Goal: Task Accomplishment & Management: Complete application form

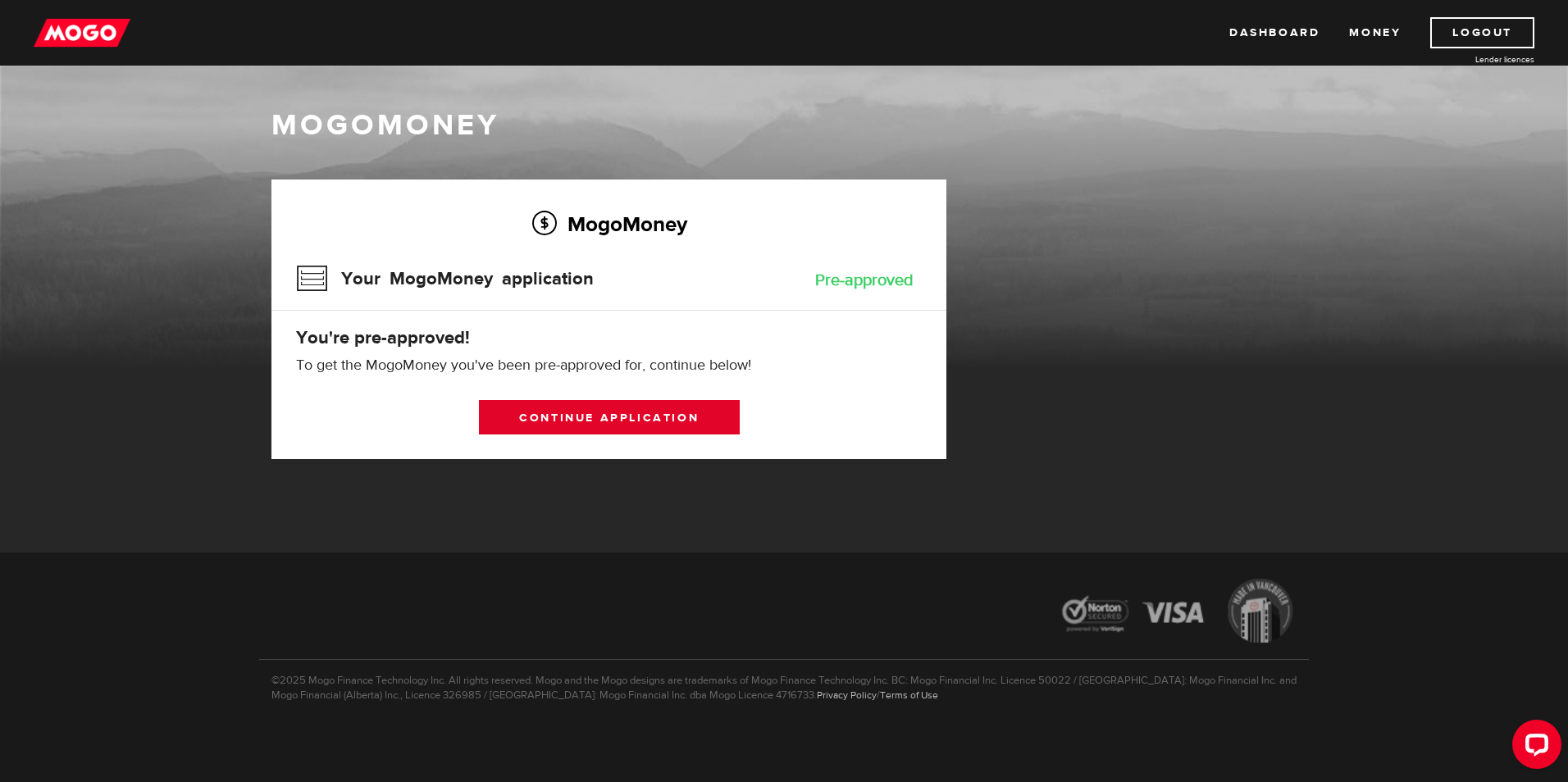
click at [536, 416] on link "Continue application" at bounding box center [610, 417] width 261 height 35
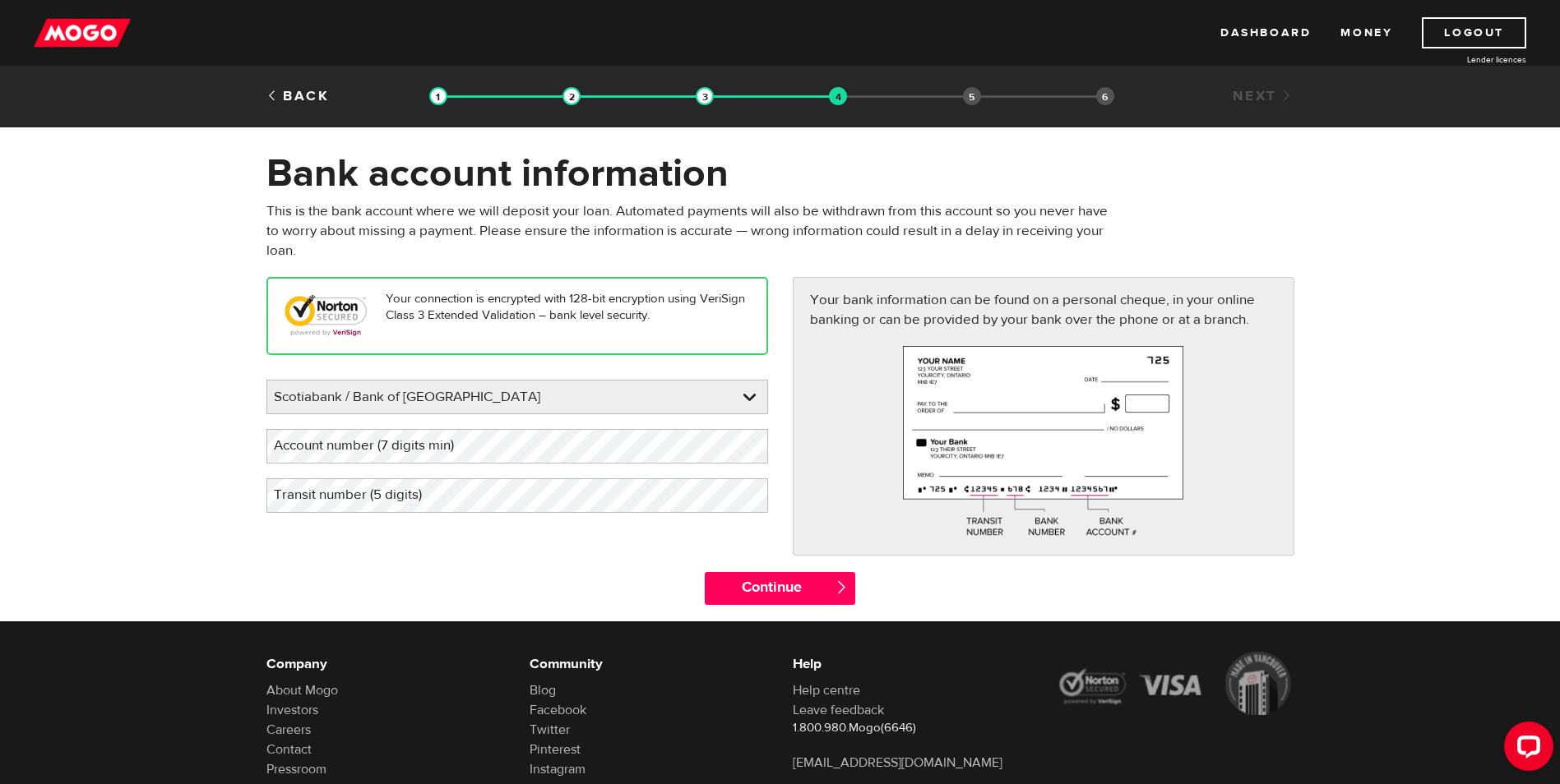
click at [460, 443] on label "Account number (7 digits min)" at bounding box center [377, 446] width 221 height 34
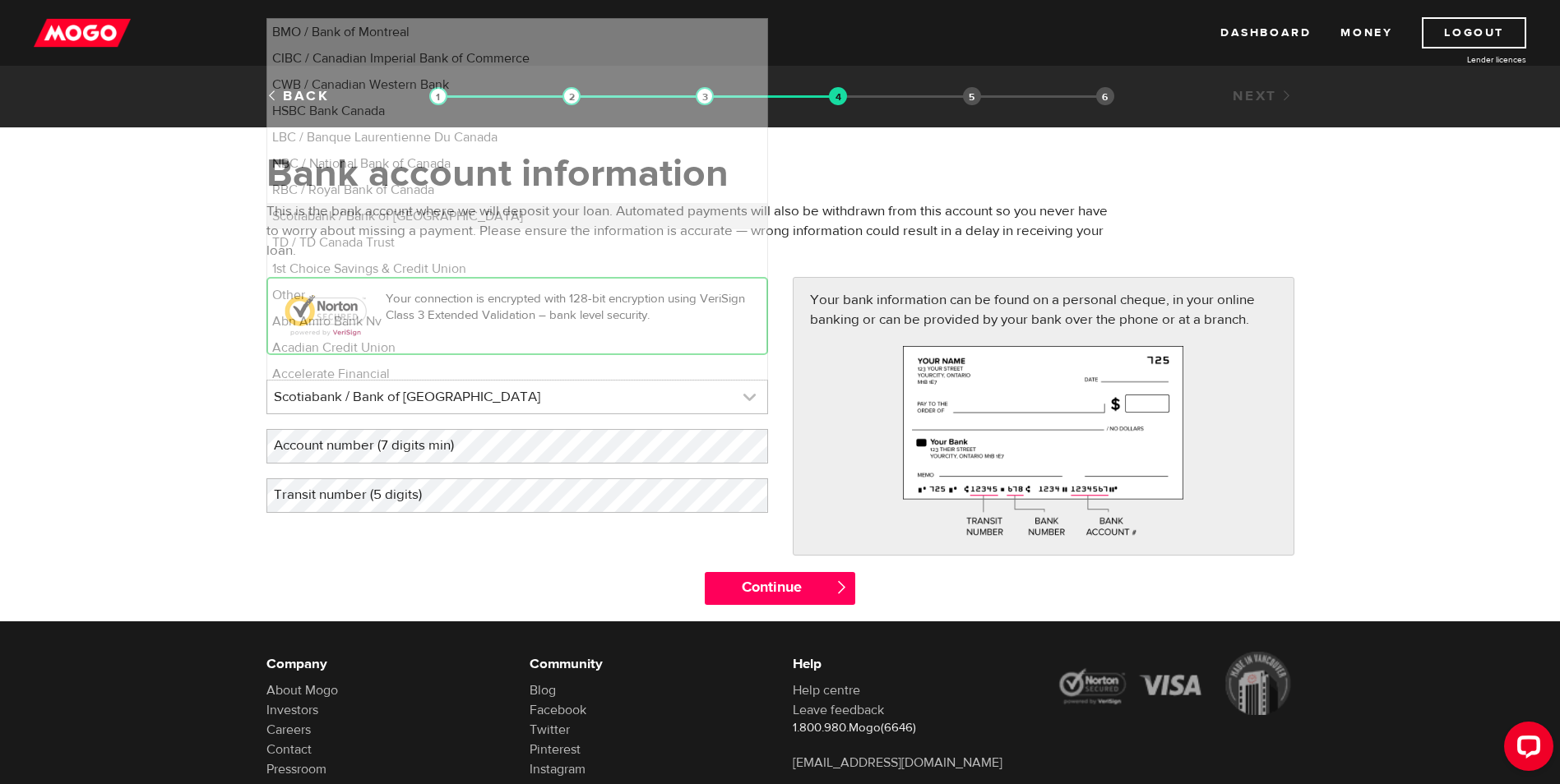
click at [644, 388] on link at bounding box center [517, 397] width 500 height 33
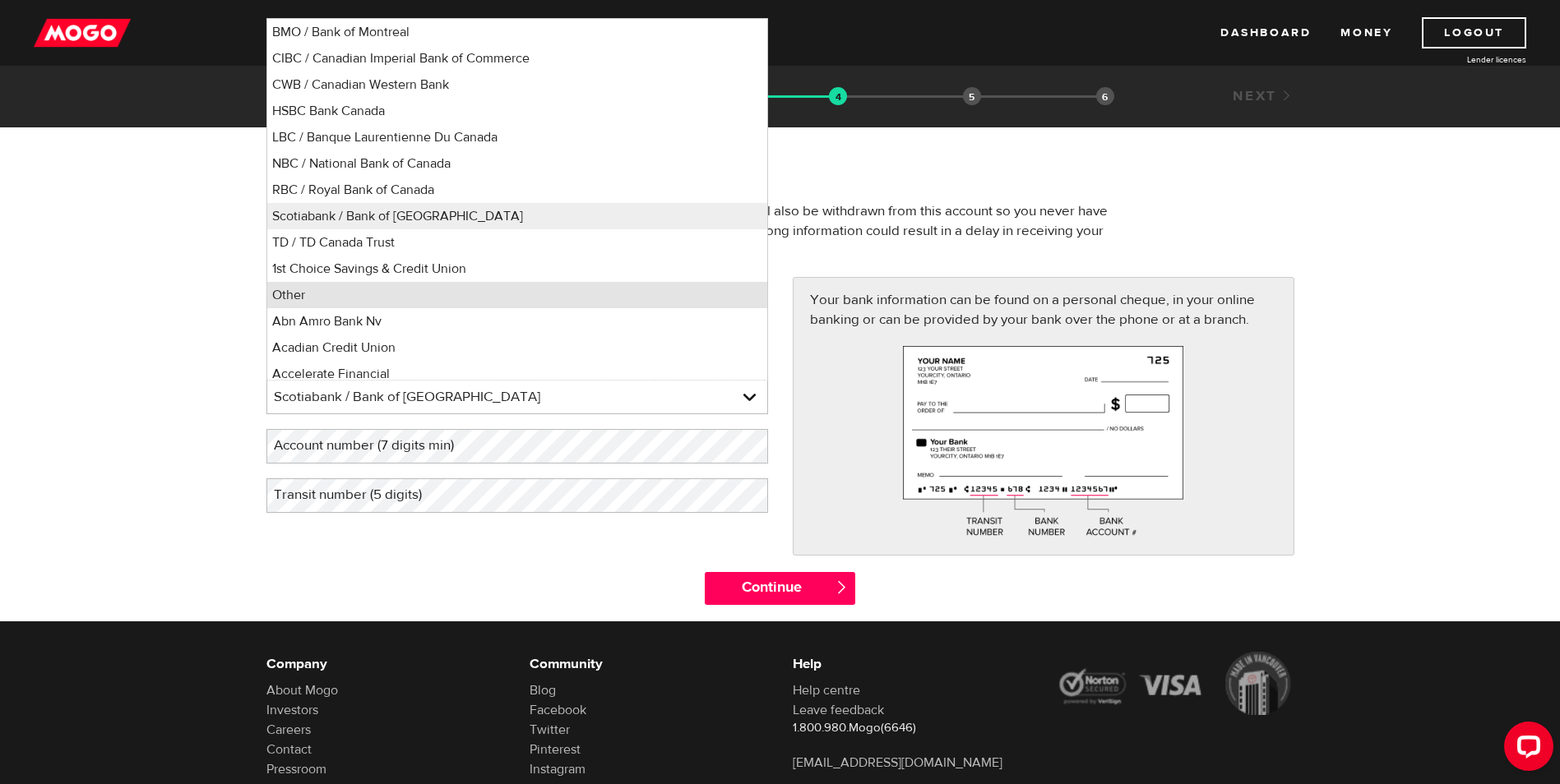
scroll to position [7, 0]
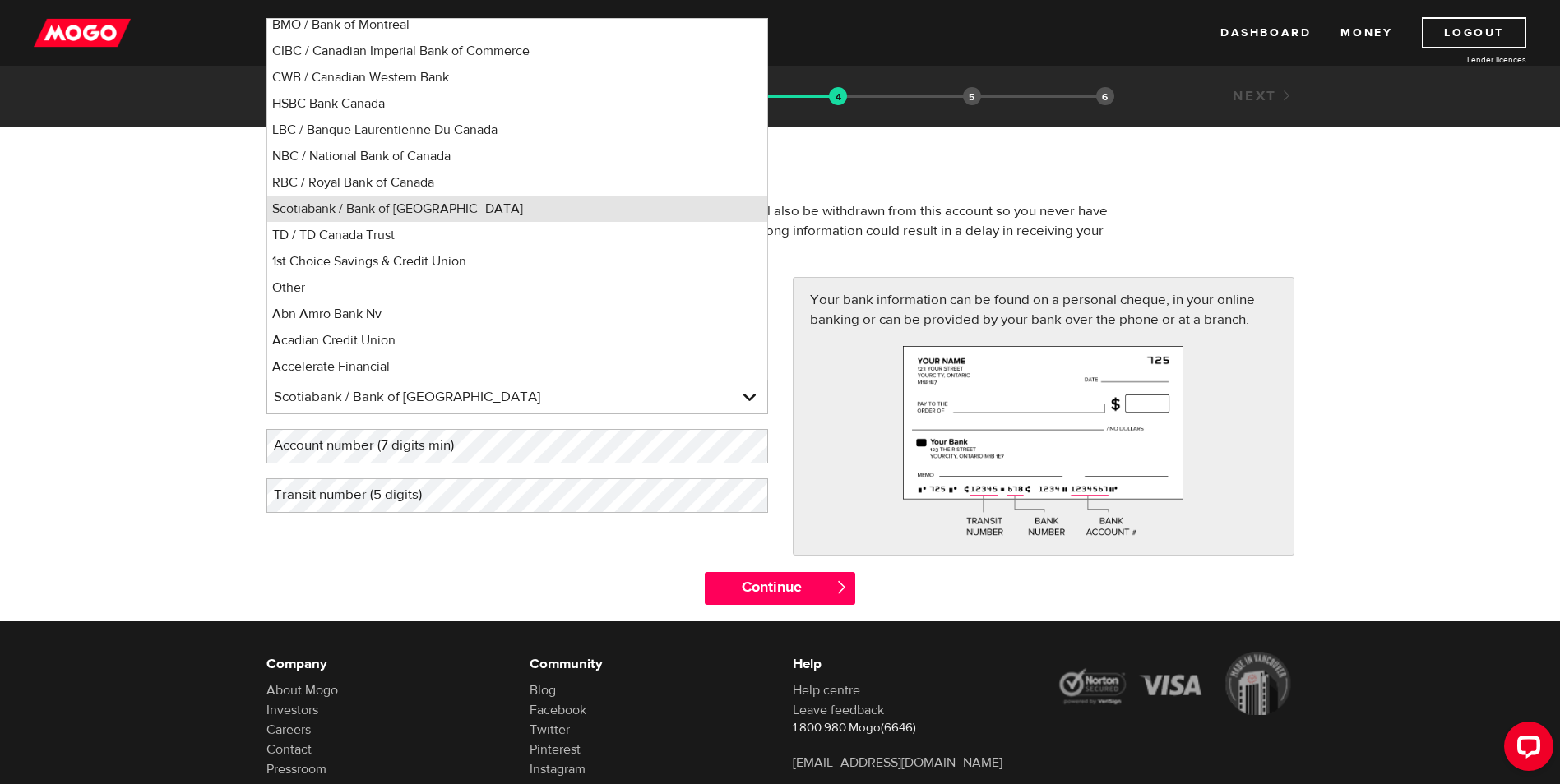
click at [479, 203] on li "Scotiabank / Bank of Nova Scotia" at bounding box center [517, 208] width 500 height 26
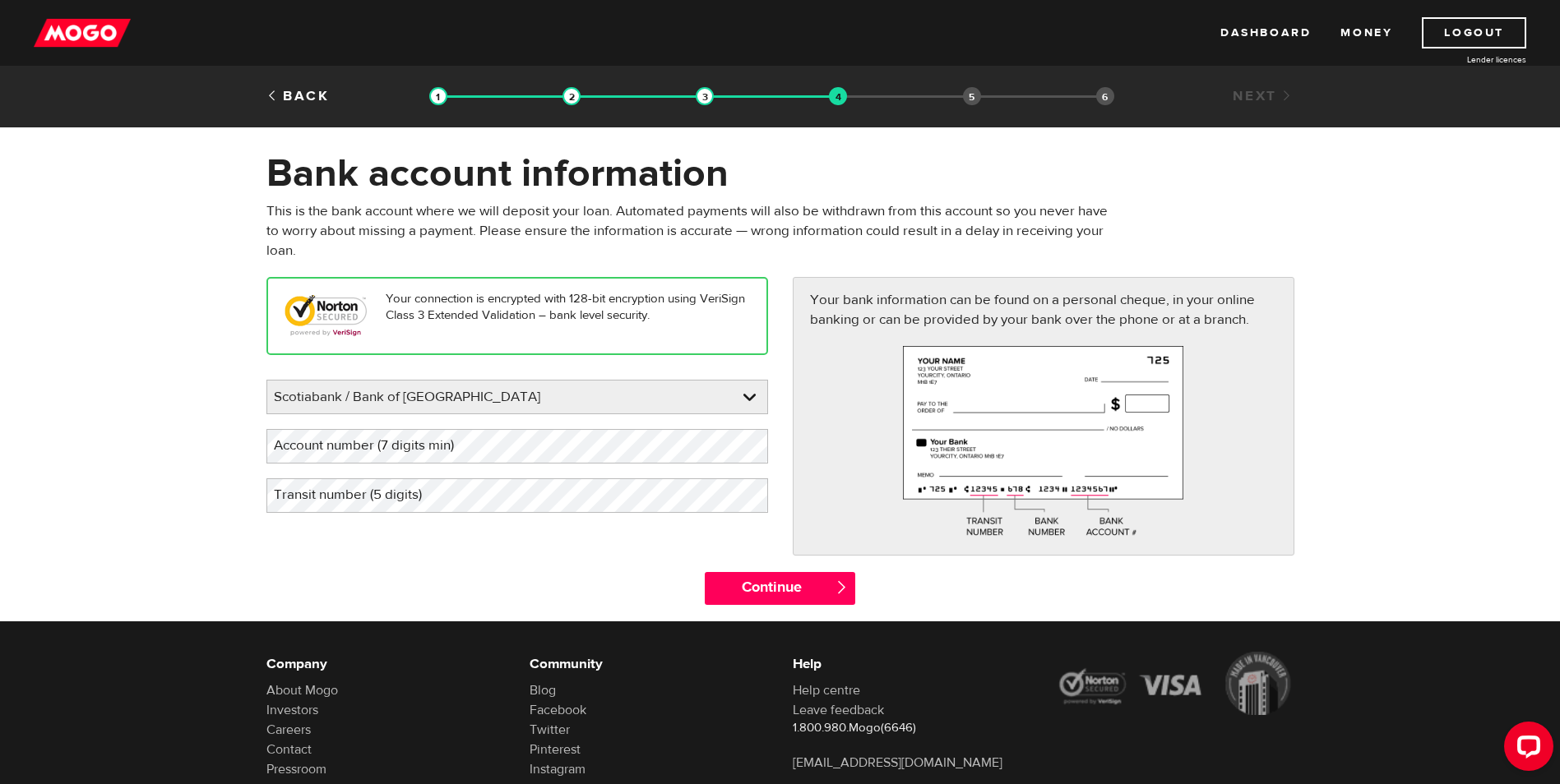
click at [372, 446] on label "Account number (7 digits min)" at bounding box center [377, 446] width 221 height 34
click at [403, 447] on label "Account number (7 digits min)" at bounding box center [377, 446] width 221 height 34
click at [316, 443] on label "Account number (7 digits min)" at bounding box center [377, 446] width 221 height 34
drag, startPoint x: 316, startPoint y: 443, endPoint x: 283, endPoint y: 442, distance: 33.0
click at [283, 442] on label "Account number (7 digits min)" at bounding box center [377, 446] width 221 height 34
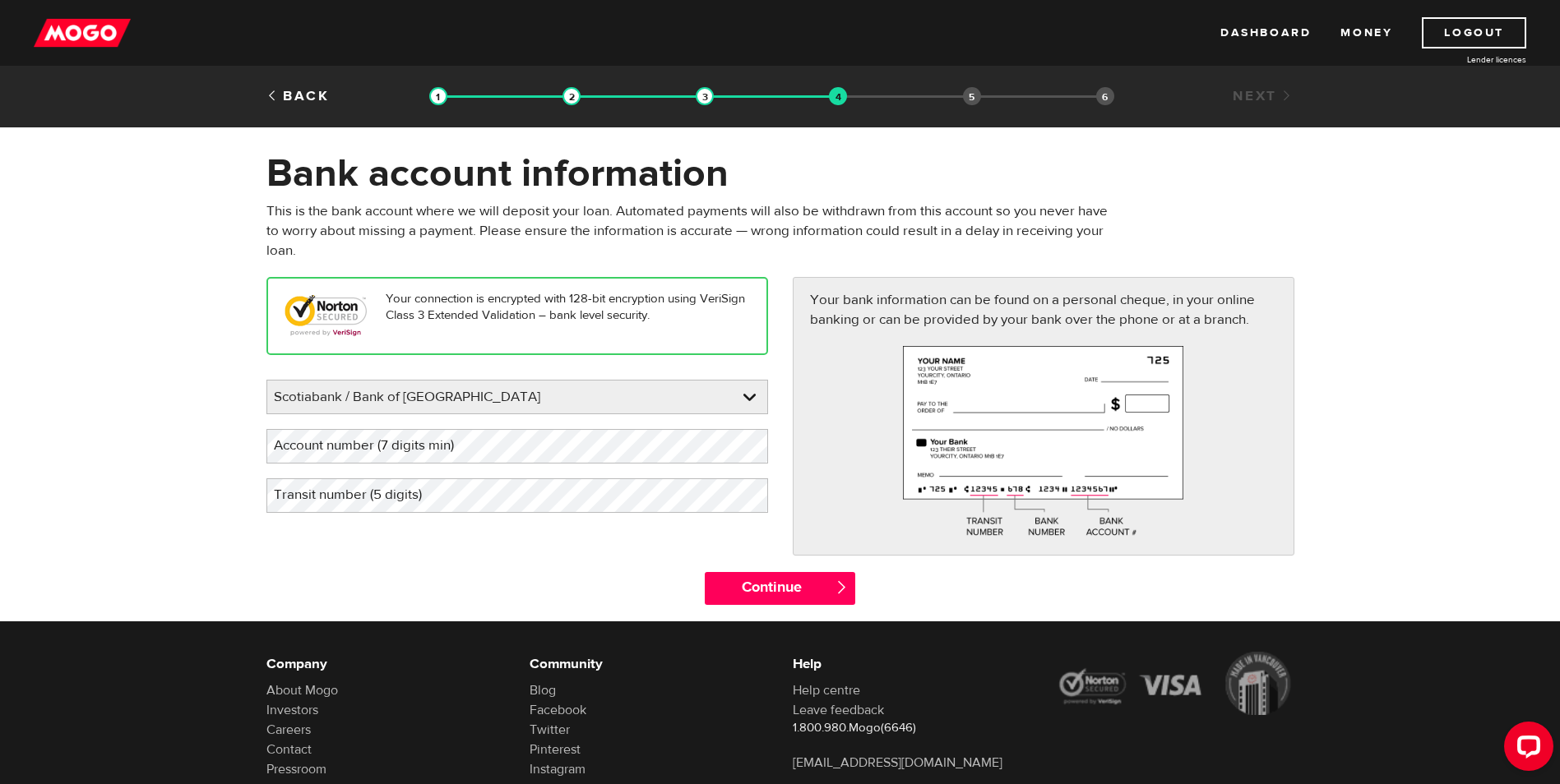
click at [313, 443] on label "Account number (7 digits min)" at bounding box center [377, 446] width 221 height 34
click at [353, 491] on label "Transit number (5 digits)" at bounding box center [360, 495] width 189 height 34
click at [750, 581] on input "Continue" at bounding box center [780, 588] width 151 height 33
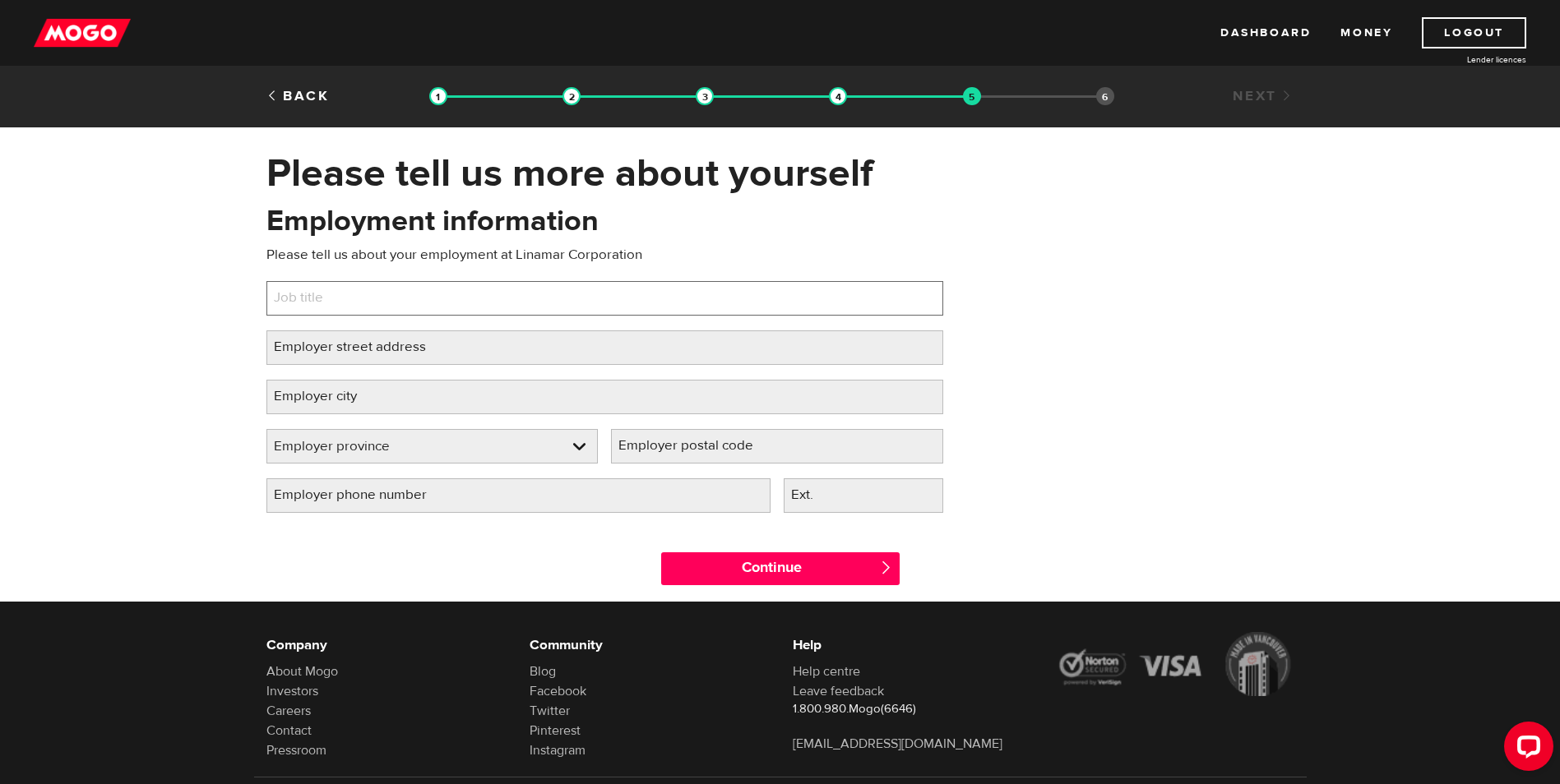
click at [369, 303] on input "Job title" at bounding box center [604, 298] width 677 height 35
drag, startPoint x: 398, startPoint y: 304, endPoint x: 163, endPoint y: 297, distance: 235.1
click at [163, 297] on div "Please tell us more about yourself Oops! Please review the areas highlighted be…" at bounding box center [780, 375] width 1560 height 452
drag, startPoint x: 373, startPoint y: 298, endPoint x: 261, endPoint y: 302, distance: 112.1
click at [261, 302] on div "Employment information Please tell us about your employment at Linamar Corporat…" at bounding box center [604, 365] width 701 height 326
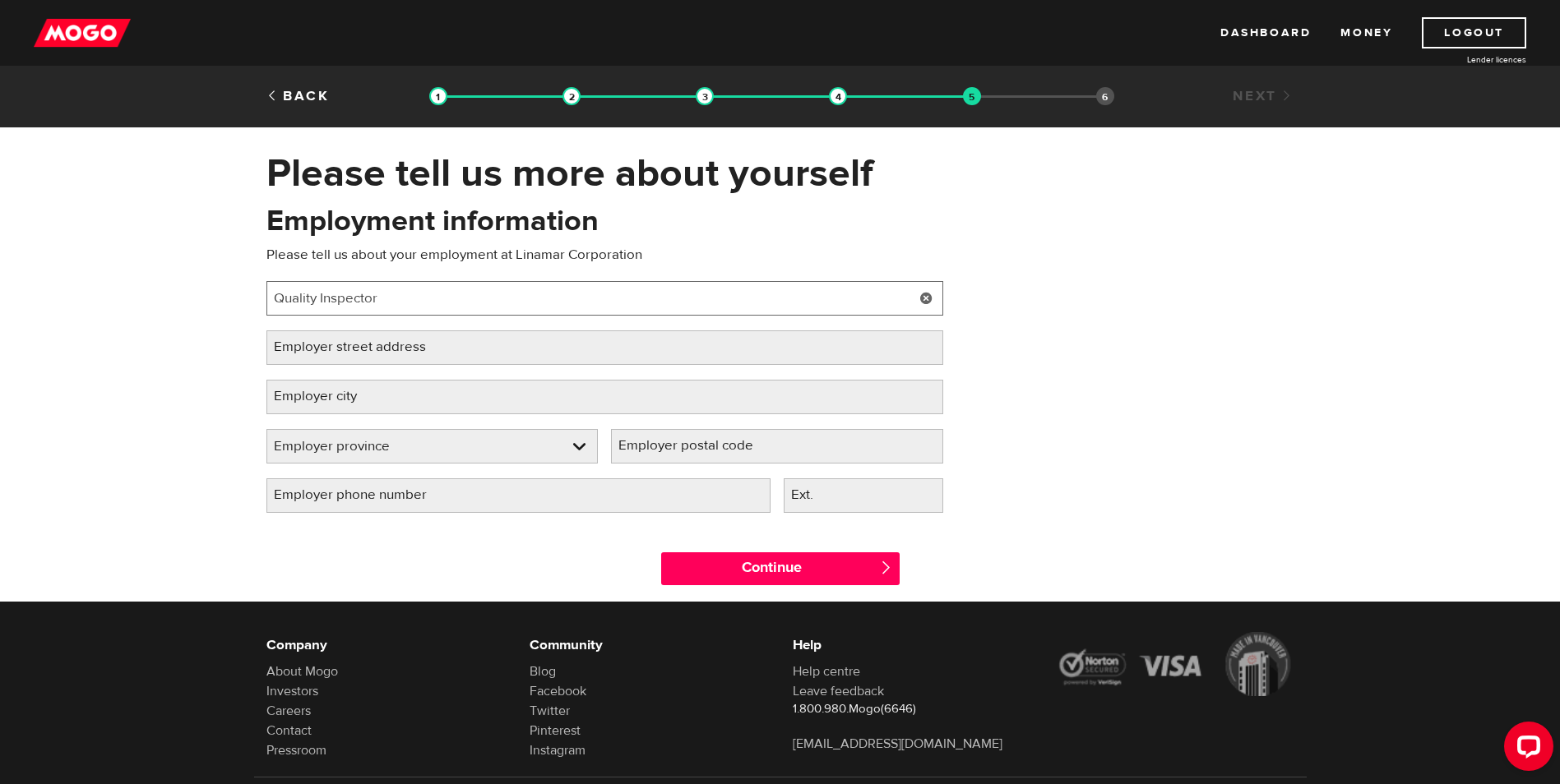
type input "Quality Inspector"
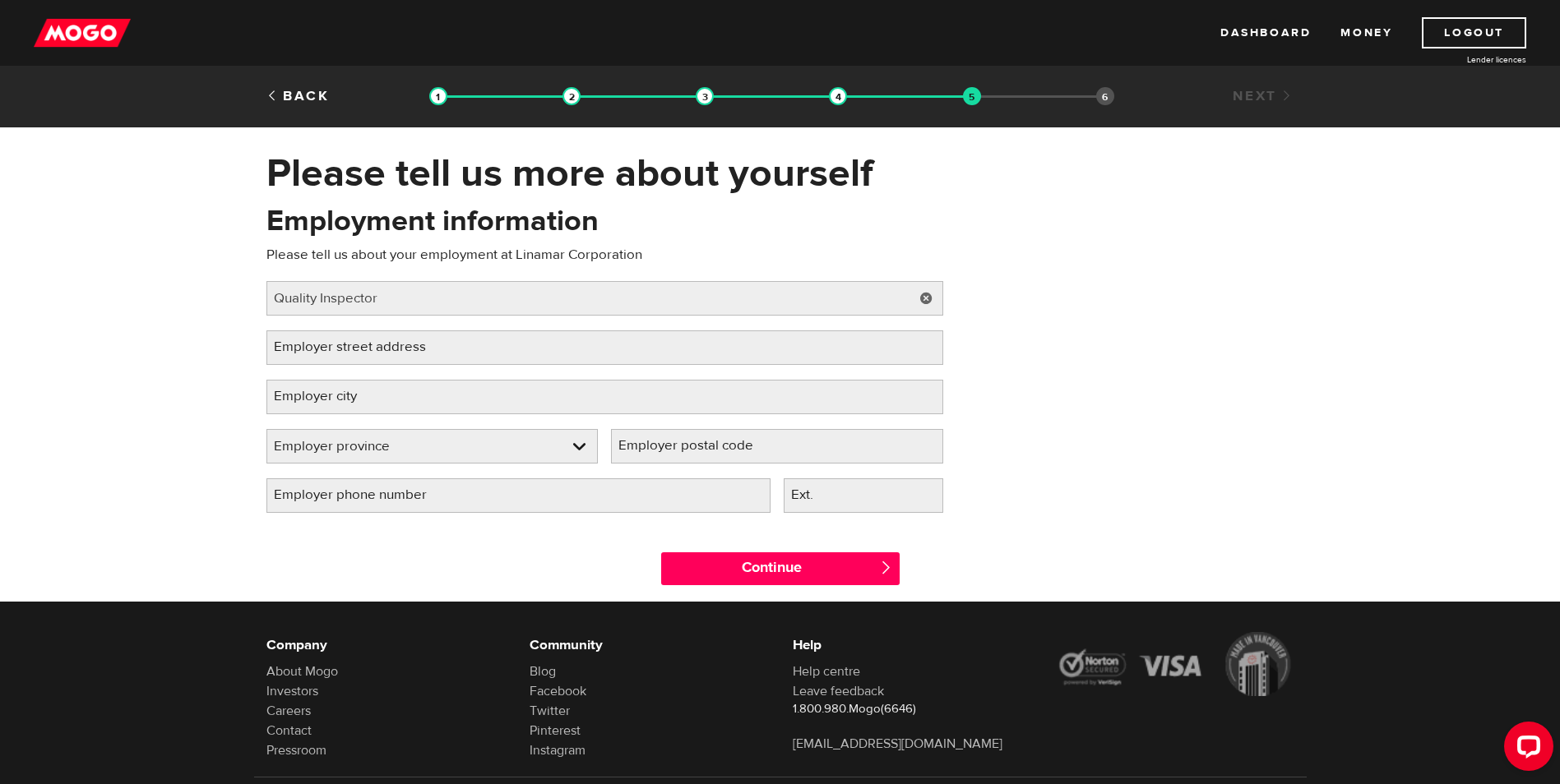
click at [368, 346] on label "Employer street address" at bounding box center [363, 348] width 194 height 34
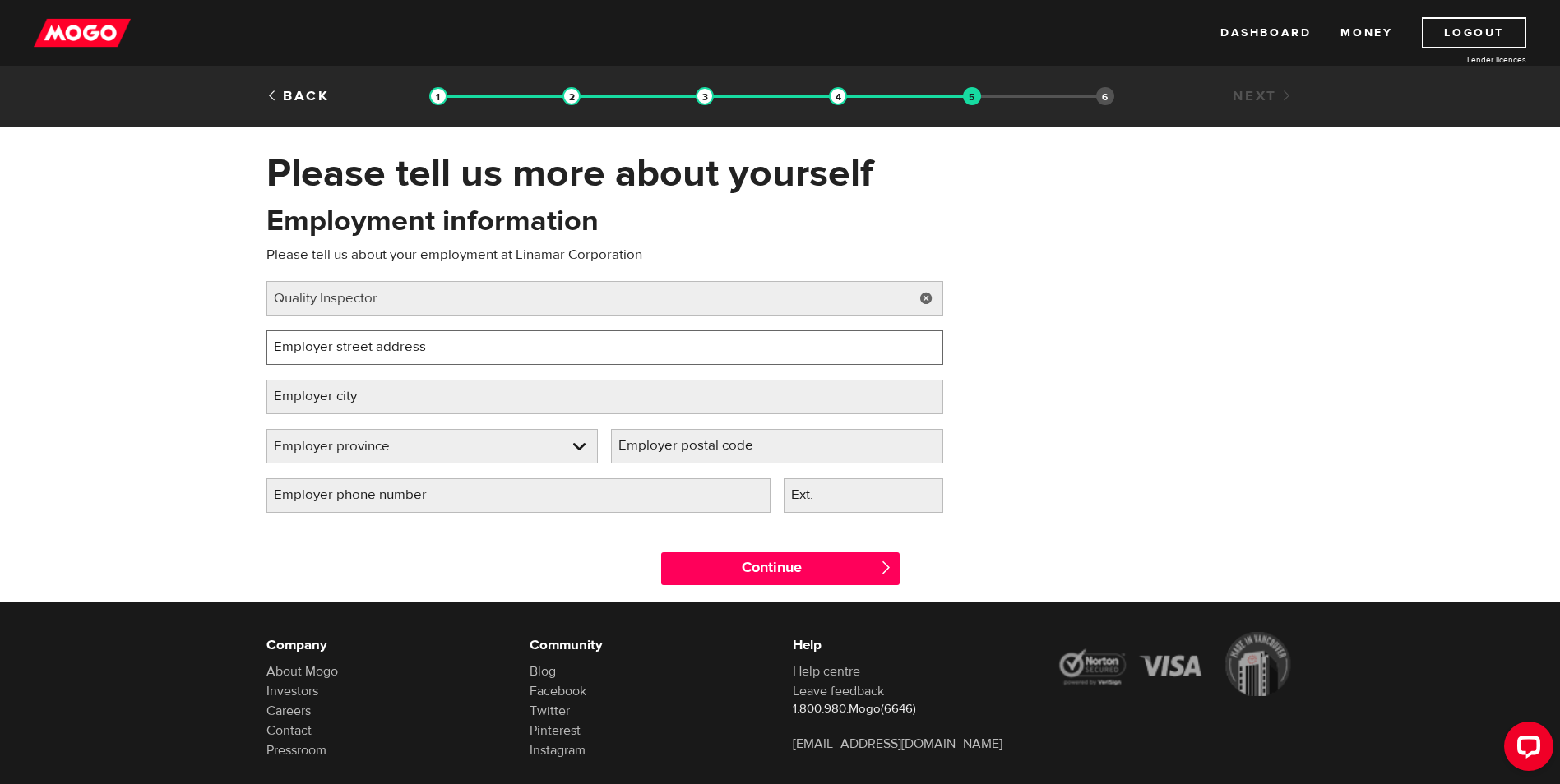
click at [368, 346] on input "Employer street address" at bounding box center [604, 348] width 677 height 35
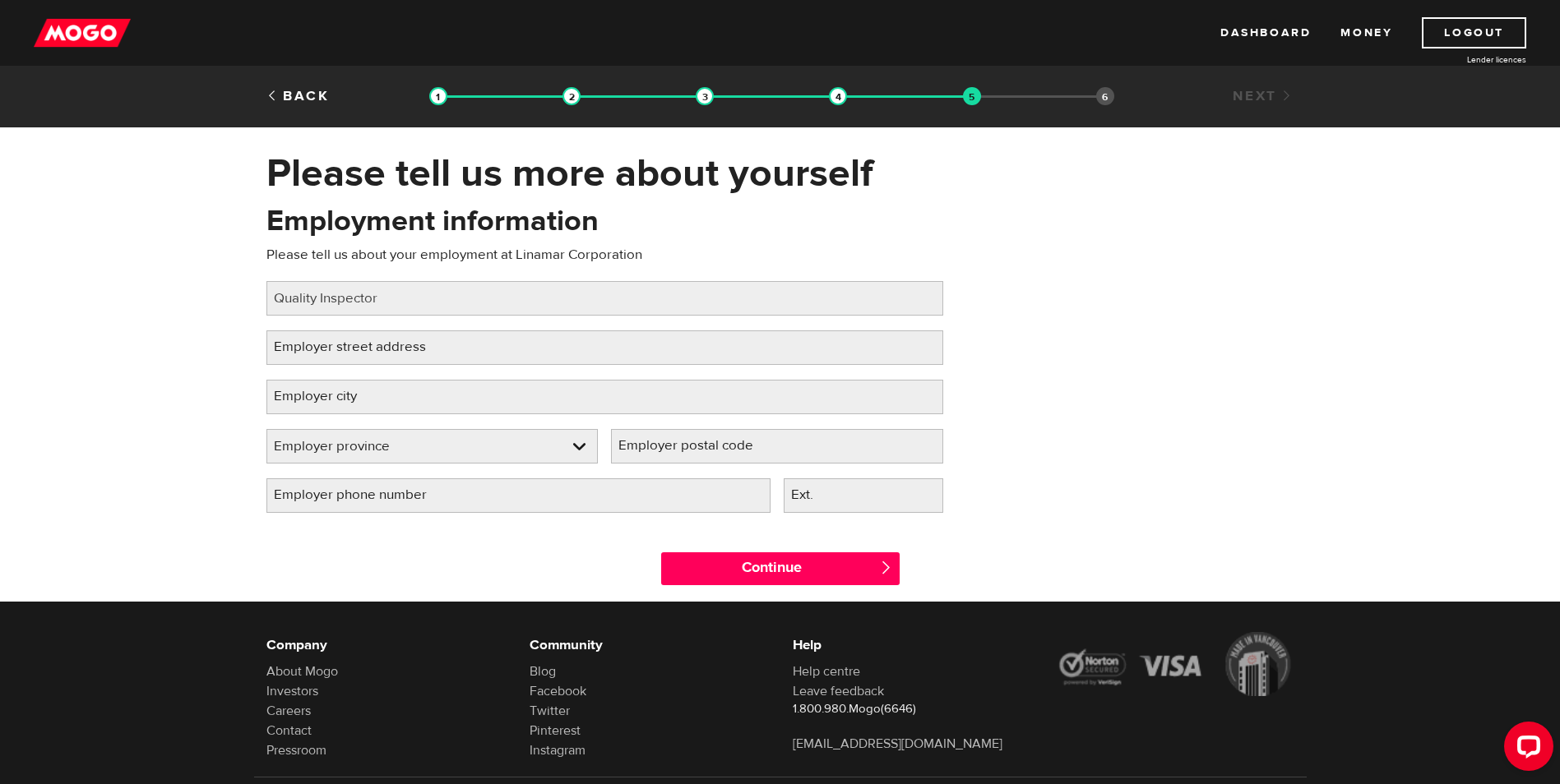
click at [411, 350] on label "Employer street address" at bounding box center [363, 348] width 194 height 34
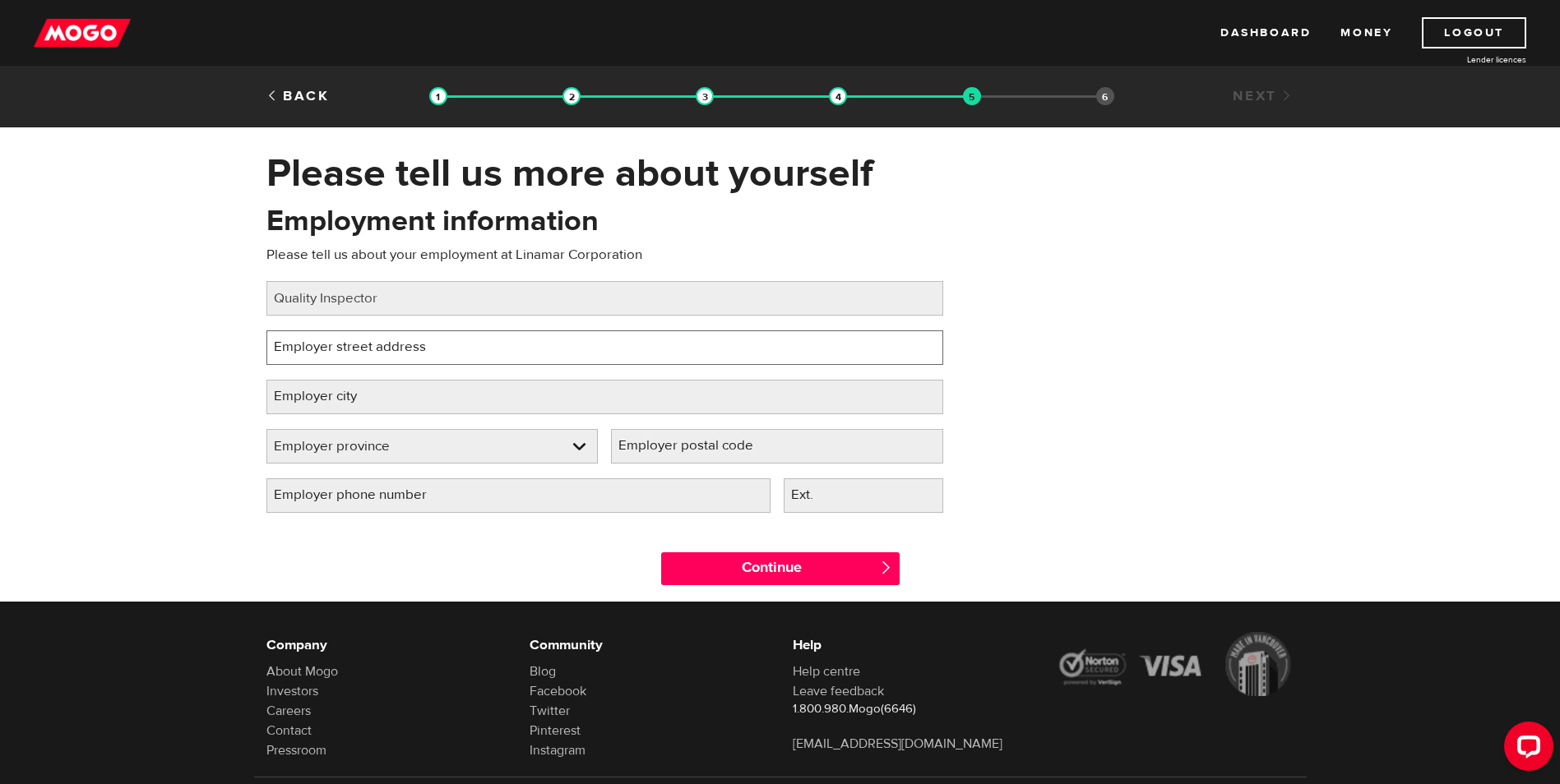
click at [411, 350] on input "Employer street address" at bounding box center [604, 348] width 677 height 35
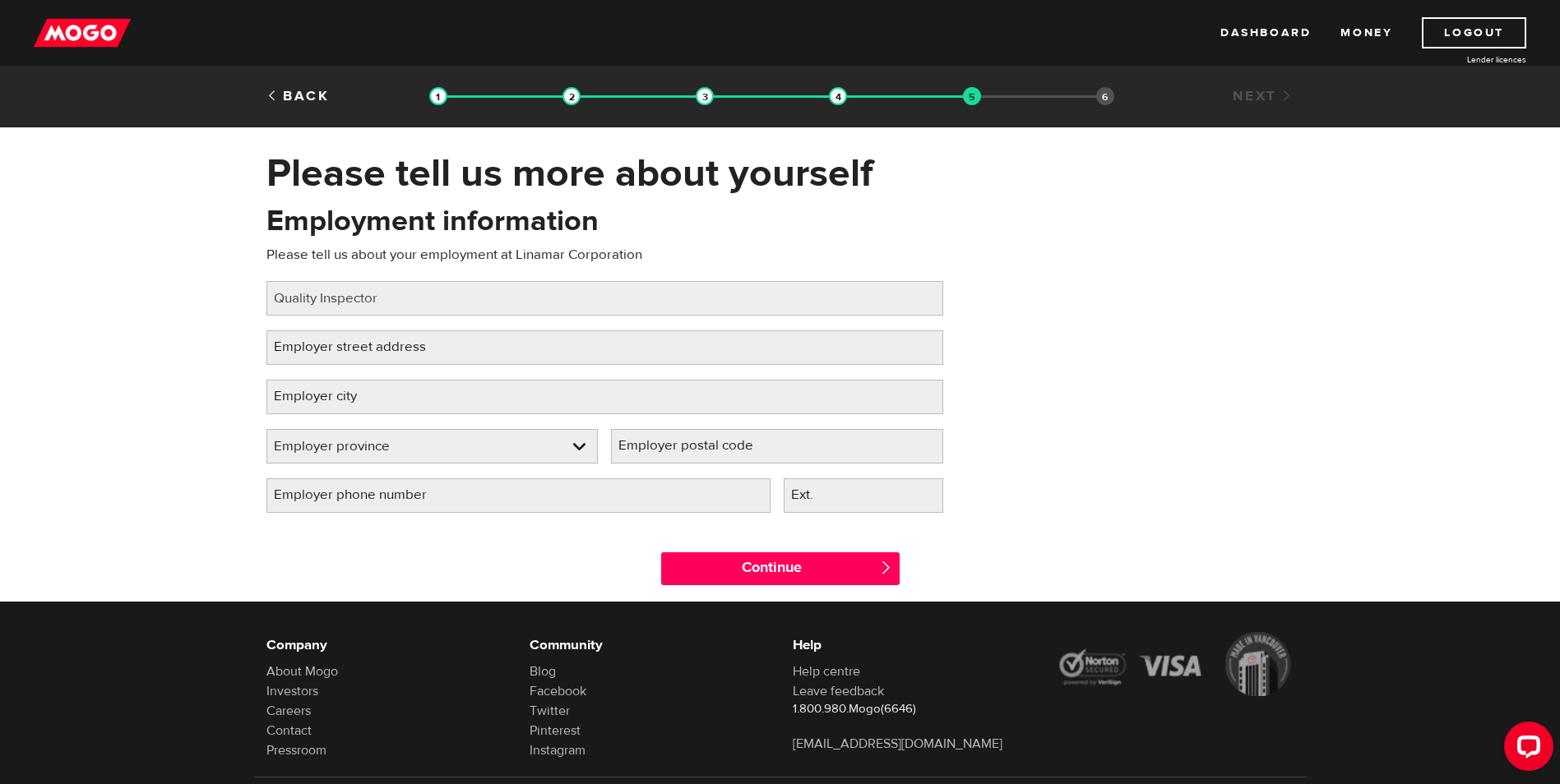
drag, startPoint x: 411, startPoint y: 350, endPoint x: 341, endPoint y: 342, distance: 70.5
click at [342, 340] on label "Employer street address" at bounding box center [363, 348] width 194 height 34
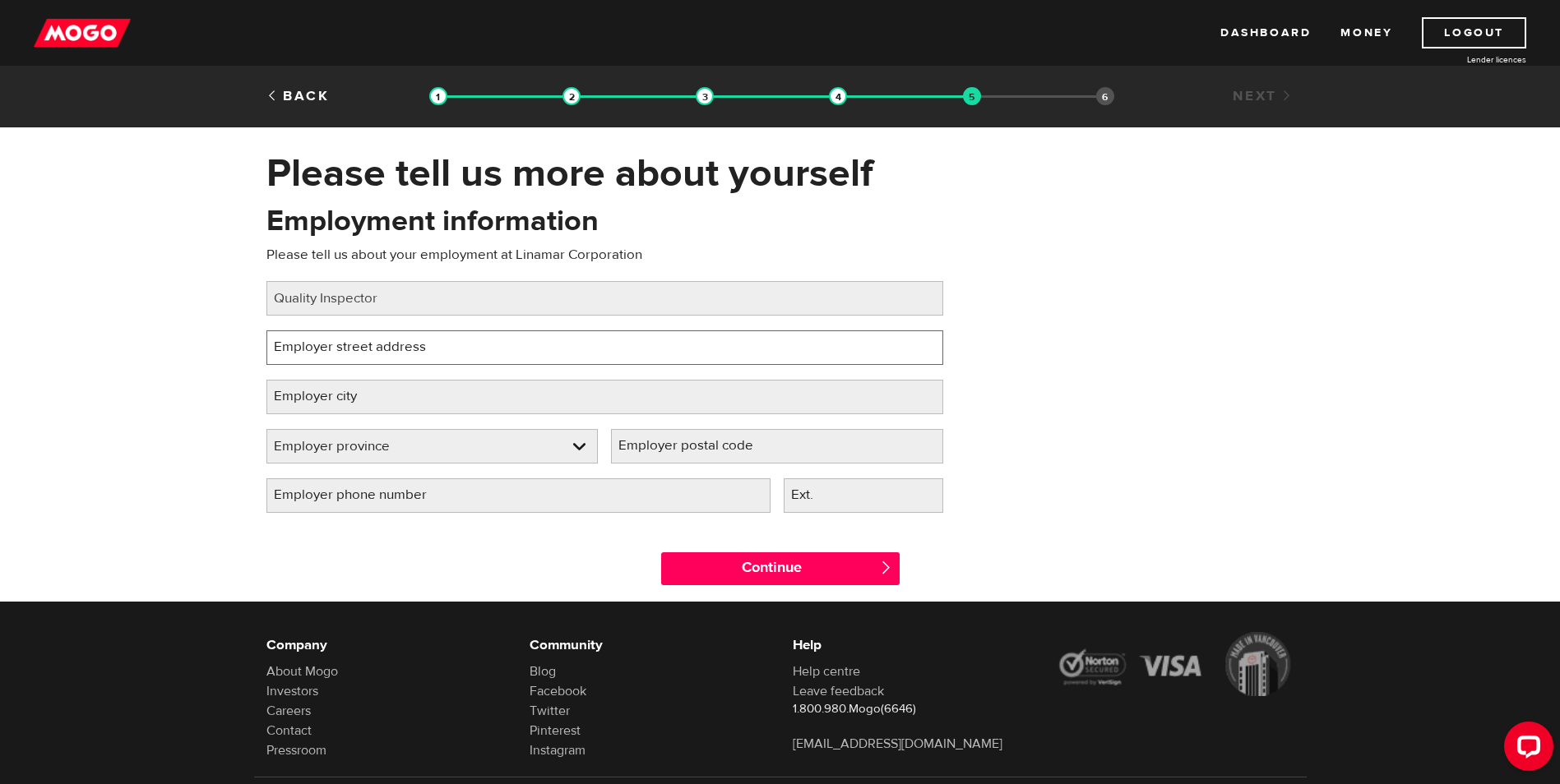
click at [342, 340] on input "Employer street address" at bounding box center [604, 348] width 677 height 35
paste input "74 Campbell Rd, Guelph, ON N1H 1C1"
type input "74 Campbell Rd, Guelph, ON N1H 1C1"
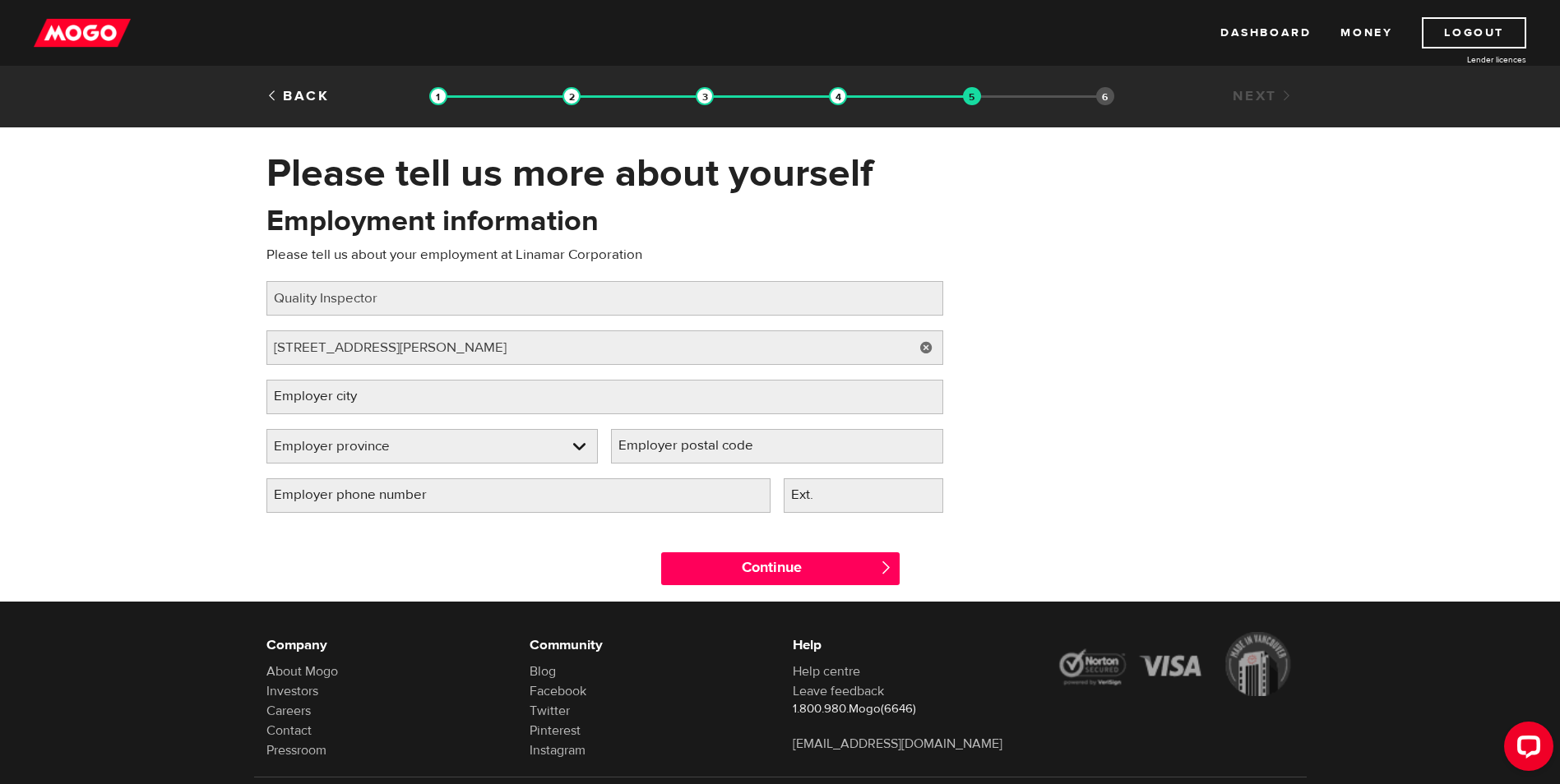
click at [377, 398] on label "Employer city" at bounding box center [328, 397] width 124 height 34
click at [377, 398] on input "Employer city" at bounding box center [604, 397] width 677 height 35
type input "Guelph"
click at [403, 446] on link at bounding box center [432, 446] width 331 height 33
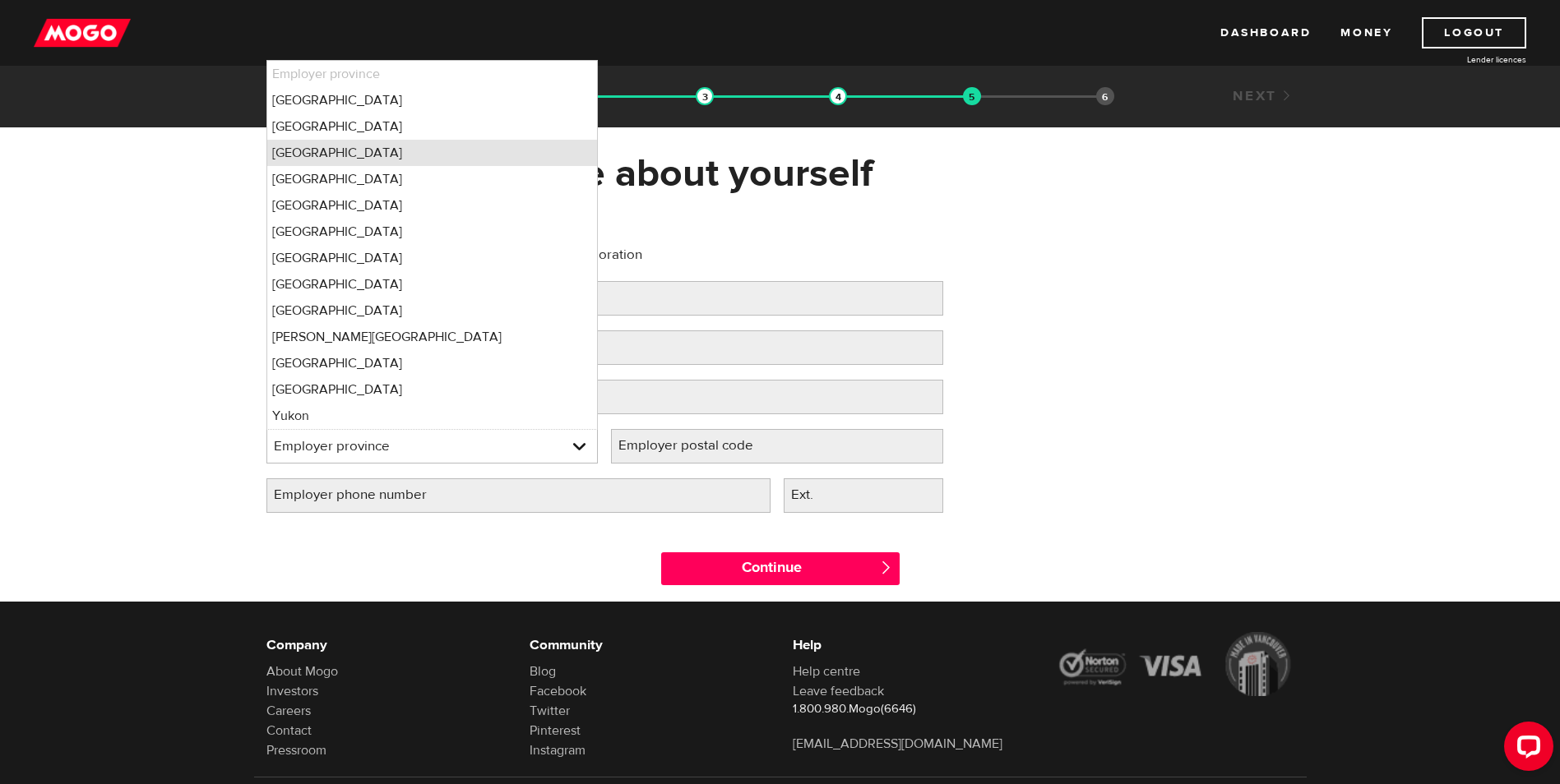
click at [307, 144] on li "Ontario" at bounding box center [432, 152] width 331 height 26
select select "ON"
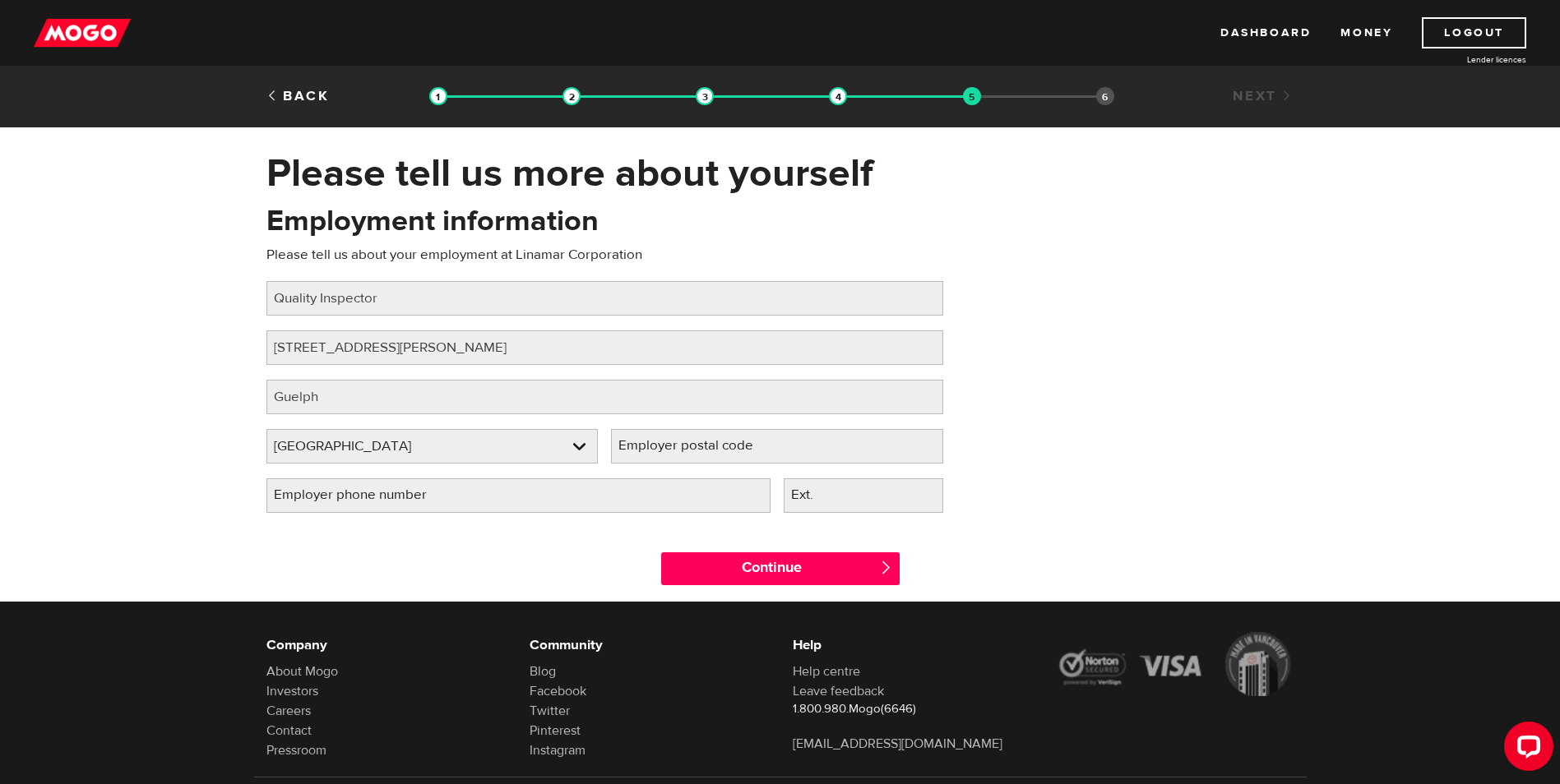
click at [700, 444] on label "Employer postal code" at bounding box center [698, 446] width 176 height 34
click at [700, 444] on input "Employer postal code" at bounding box center [776, 446] width 333 height 35
click at [660, 442] on label "Employer postal code" at bounding box center [698, 446] width 176 height 34
click at [660, 442] on input "Employer postal code" at bounding box center [776, 446] width 333 height 35
paste input "N1H 1C1"
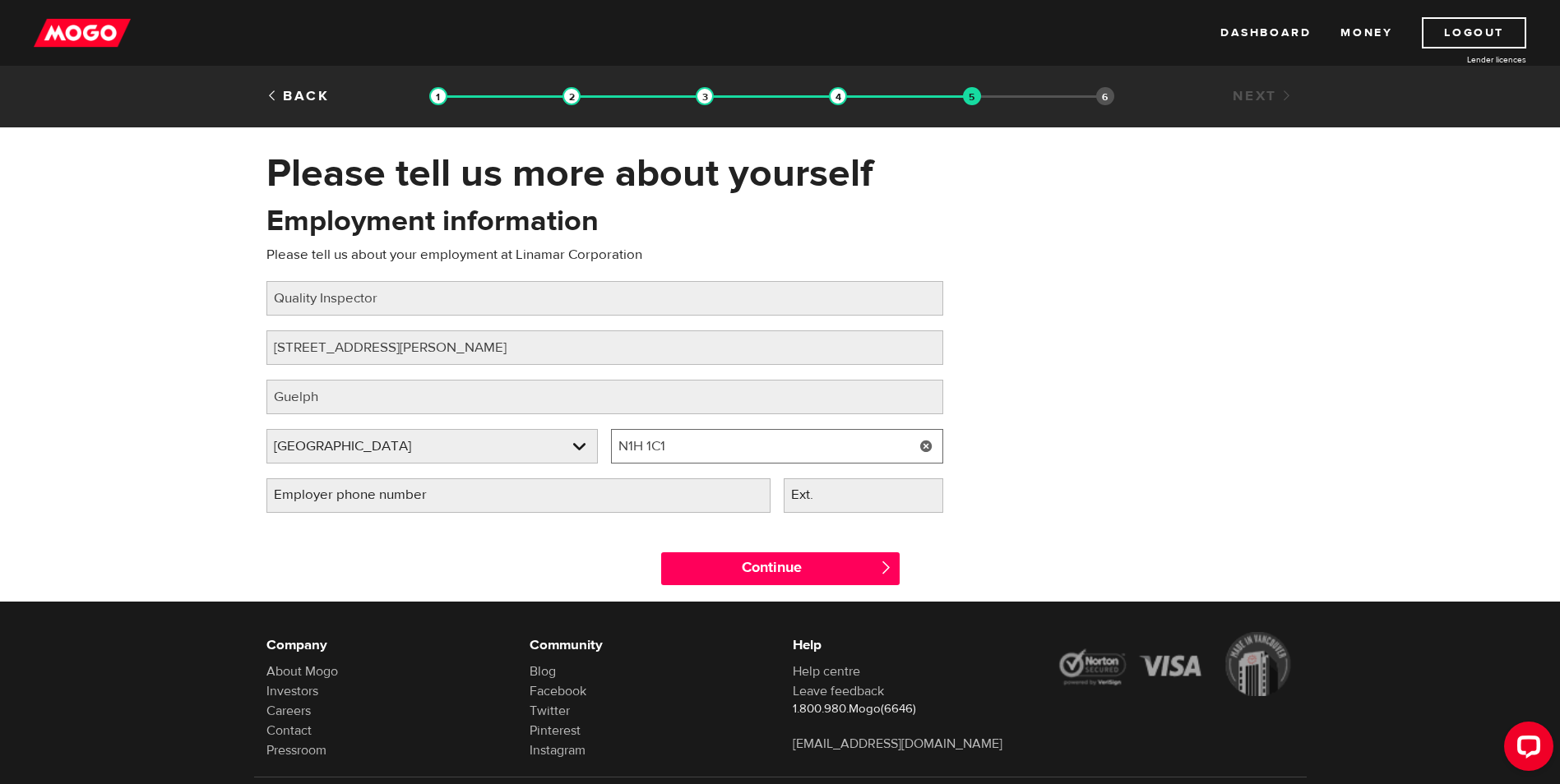
type input "N1H 1C1"
click at [592, 492] on input "Employer phone number" at bounding box center [518, 495] width 504 height 35
type input "(519) 821-1650"
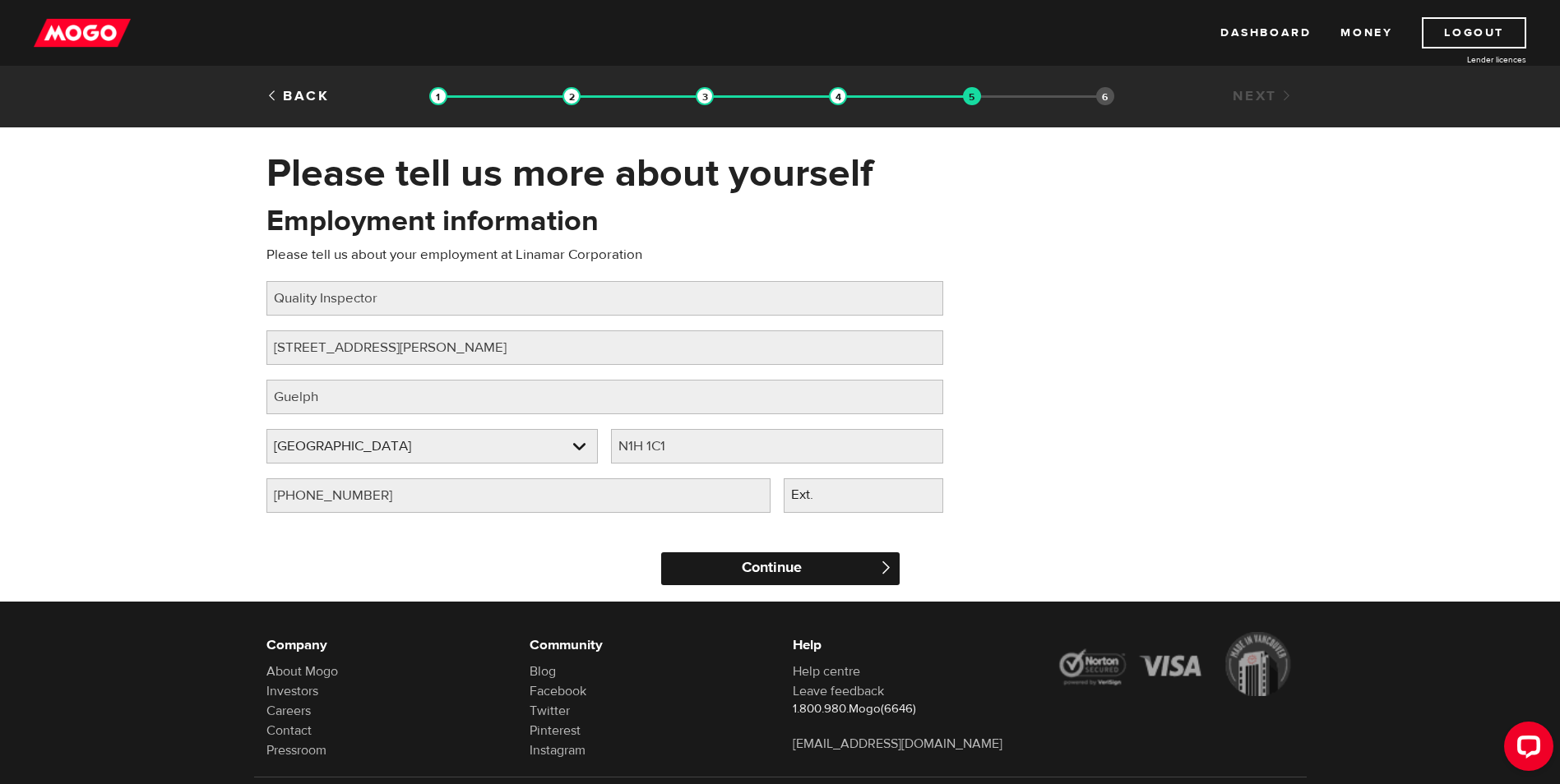
drag, startPoint x: 777, startPoint y: 564, endPoint x: 779, endPoint y: 555, distance: 9.2
click at [777, 561] on input "Continue" at bounding box center [780, 568] width 238 height 33
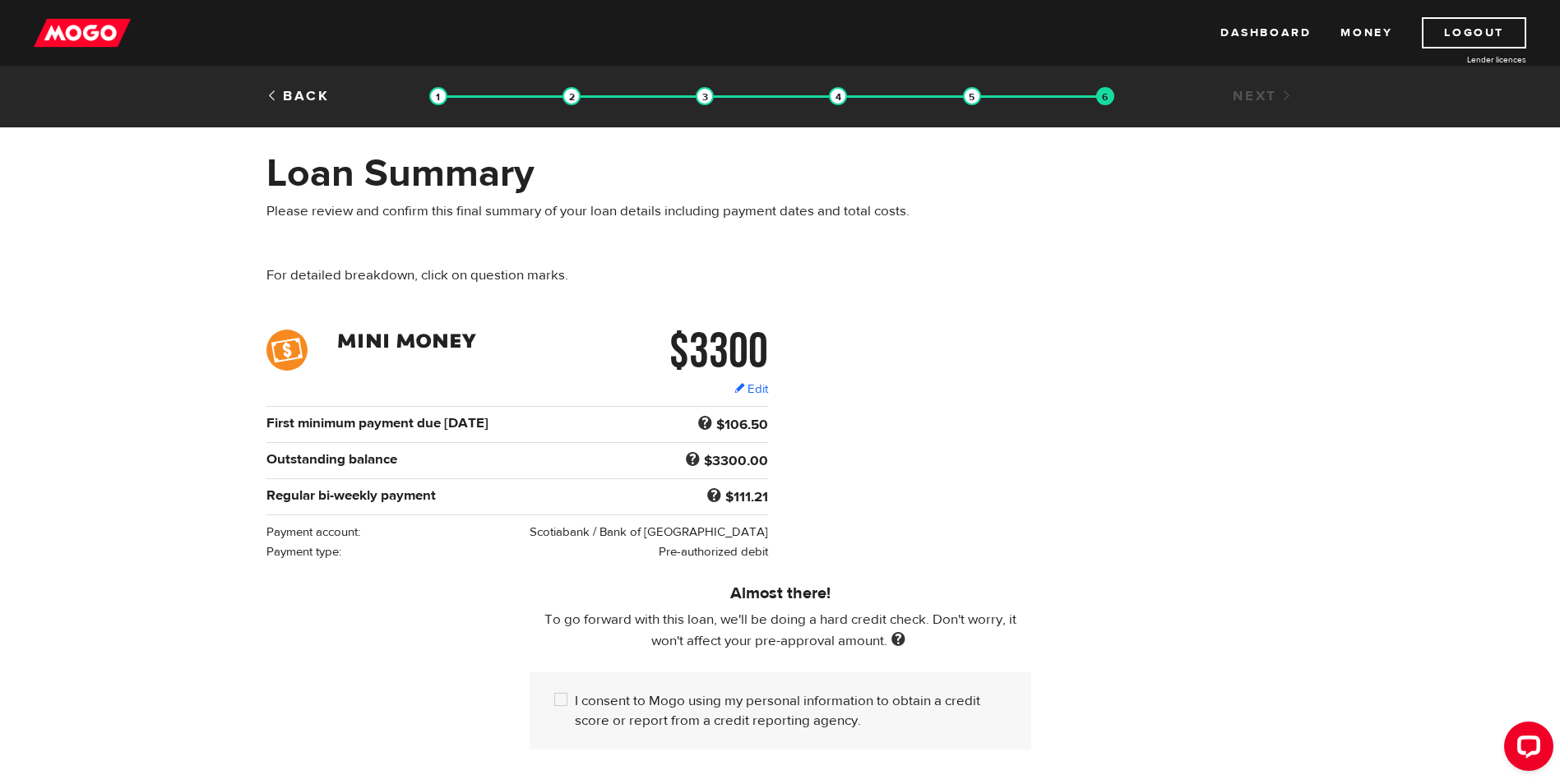
scroll to position [82, 0]
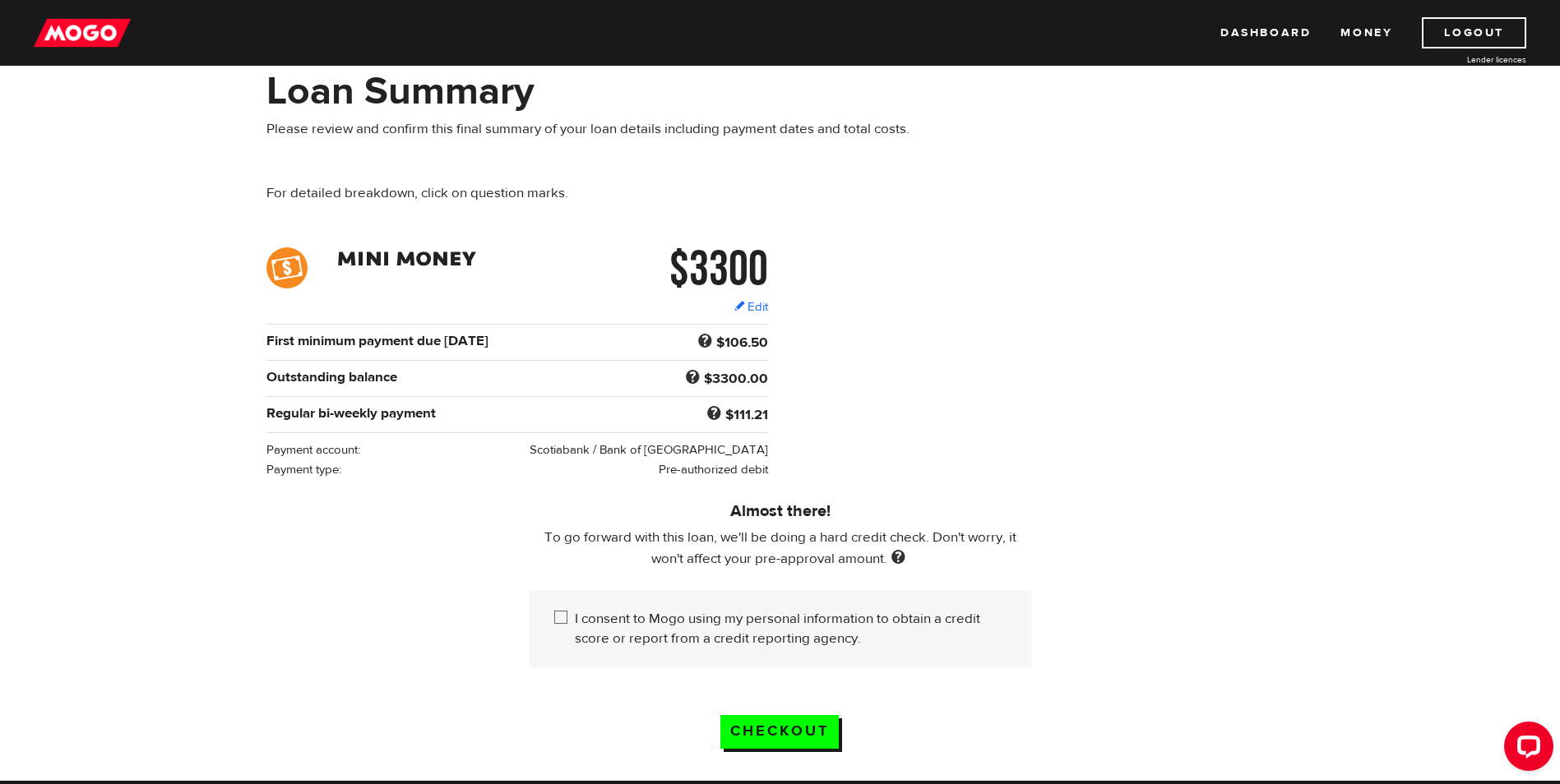
click at [564, 613] on input "I consent to Mogo using my personal information to obtain a credit score or rep…" at bounding box center [564, 619] width 21 height 21
checkbox input "true"
click at [779, 719] on input "Checkout" at bounding box center [779, 732] width 118 height 34
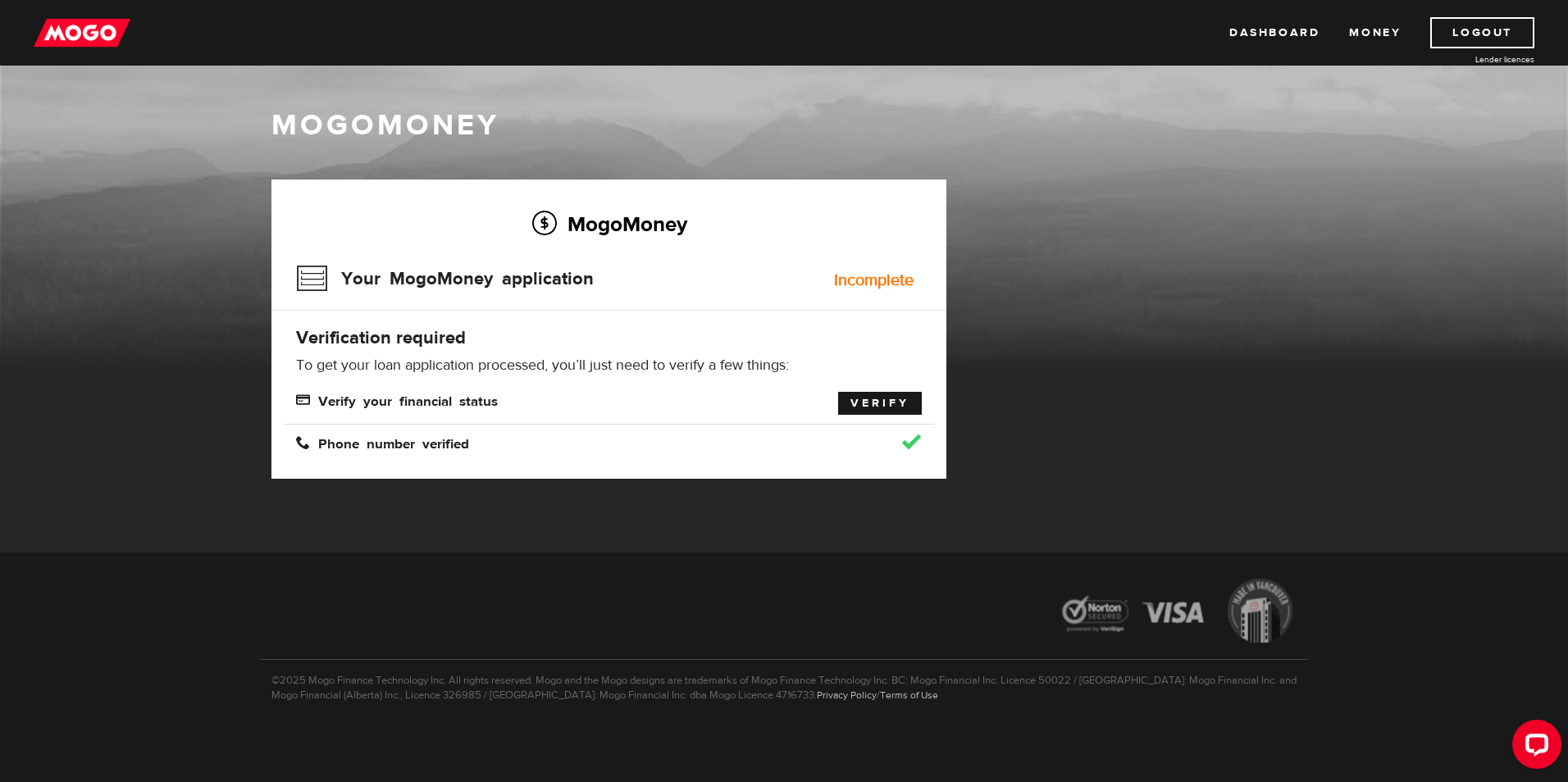
click at [864, 401] on link "Verify" at bounding box center [880, 403] width 84 height 23
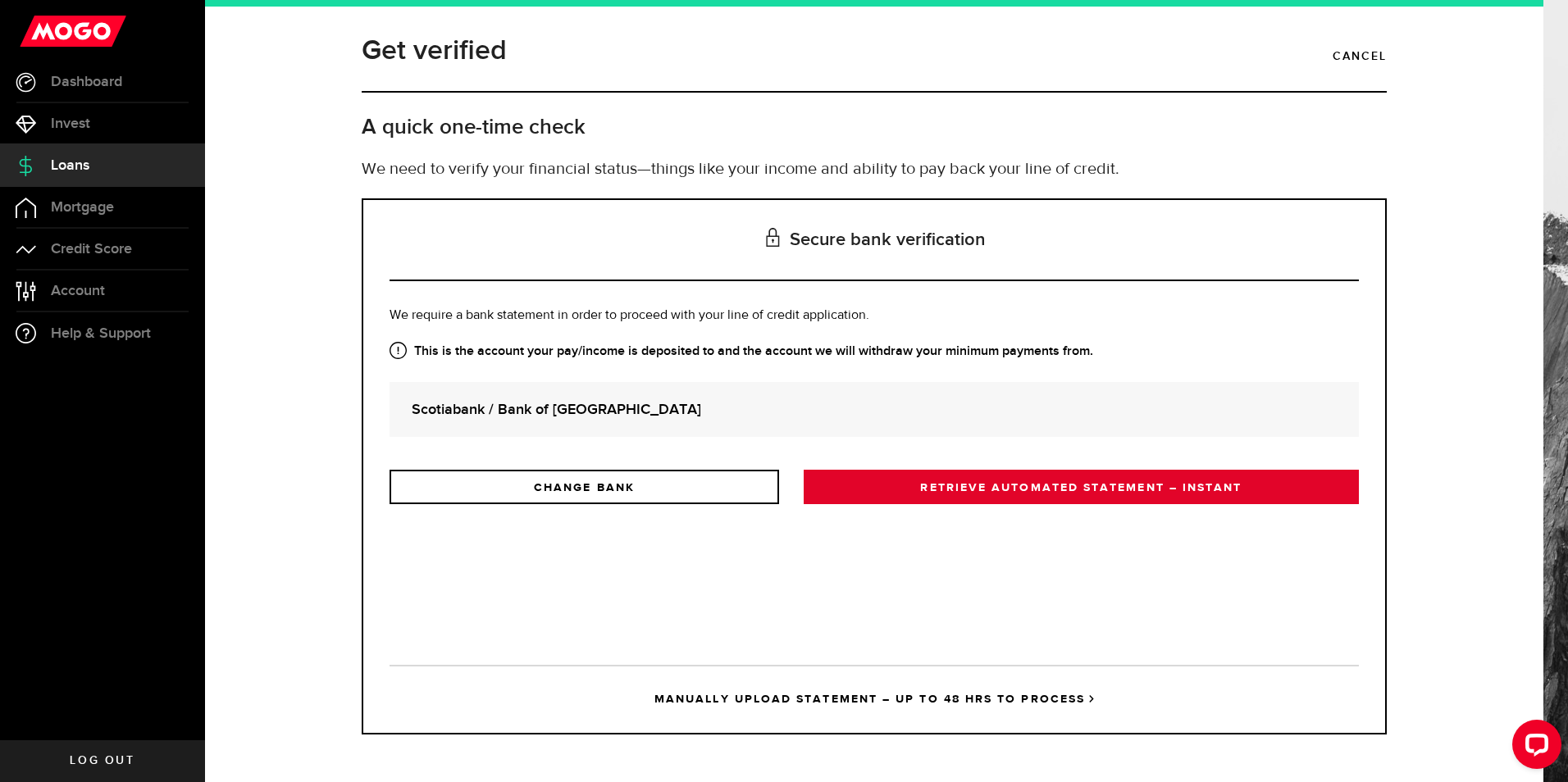
click at [1033, 489] on link "RETRIEVE AUTOMATED STATEMENT – INSTANT" at bounding box center [1081, 487] width 555 height 35
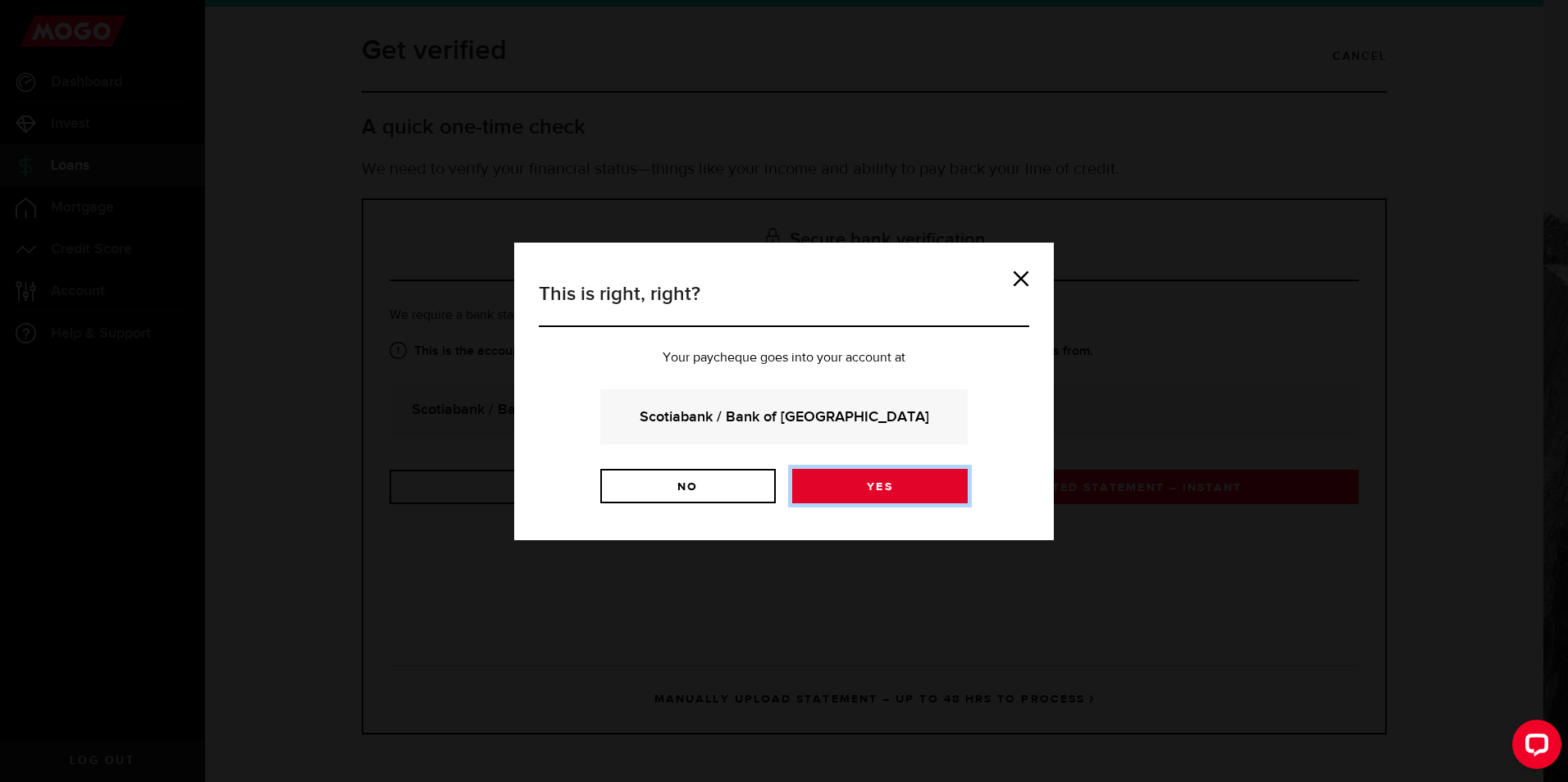
click at [870, 480] on link "Yes" at bounding box center [880, 486] width 175 height 35
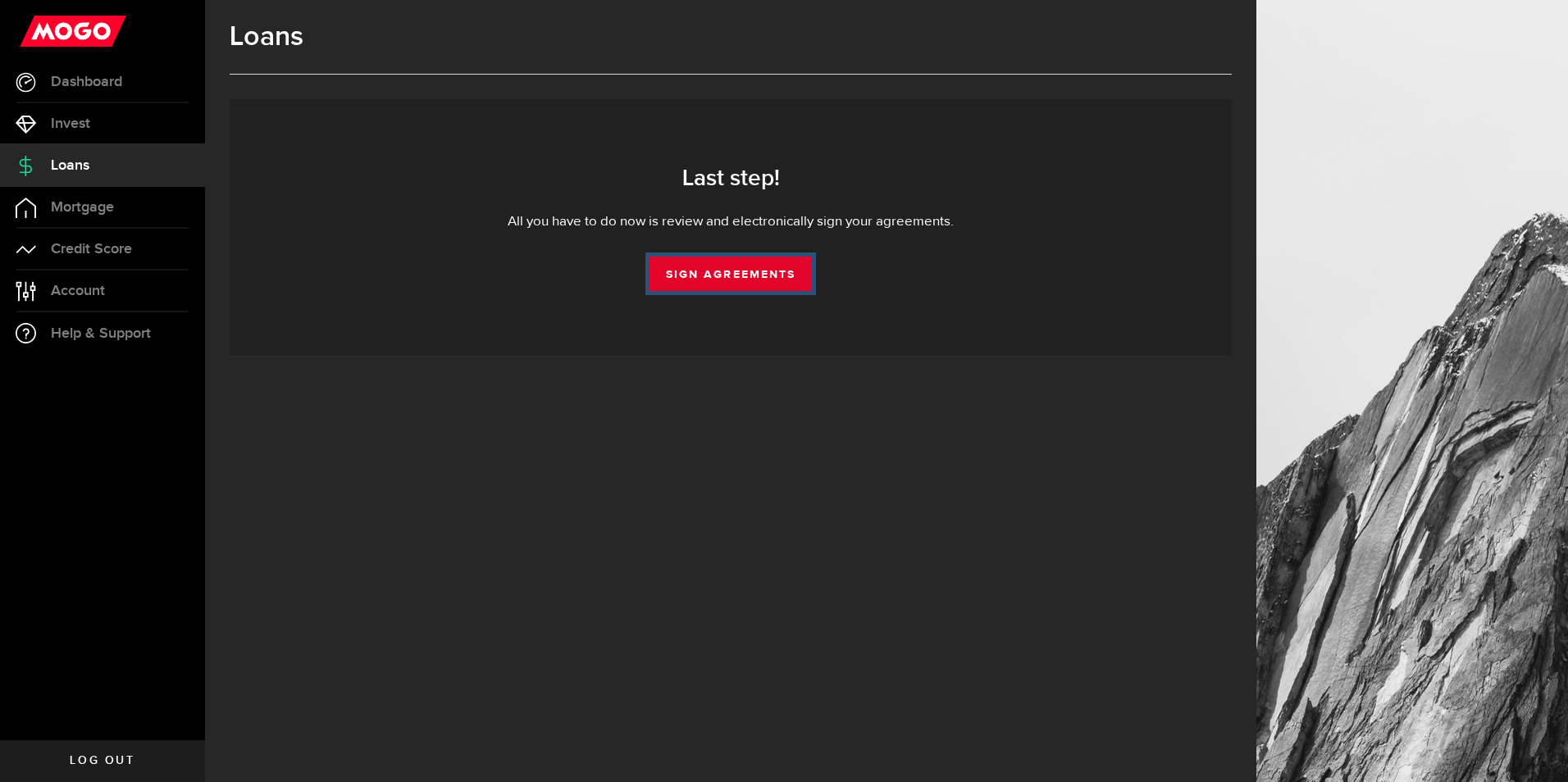
click at [734, 270] on link "Sign Agreements" at bounding box center [730, 273] width 163 height 35
click at [84, 203] on span "Mortgage" at bounding box center [82, 207] width 63 height 15
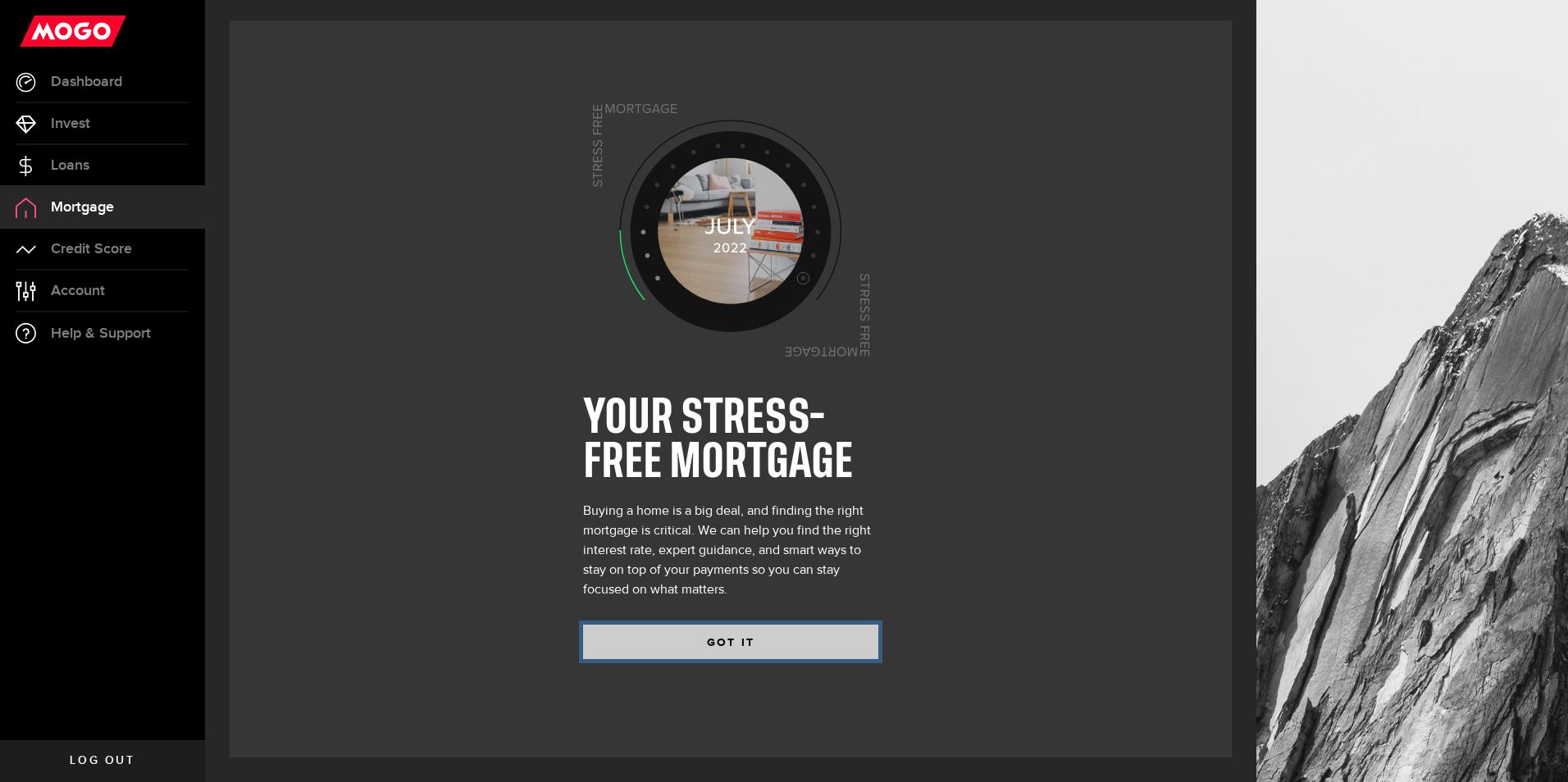
click at [785, 637] on button "GOT IT" at bounding box center [730, 642] width 295 height 35
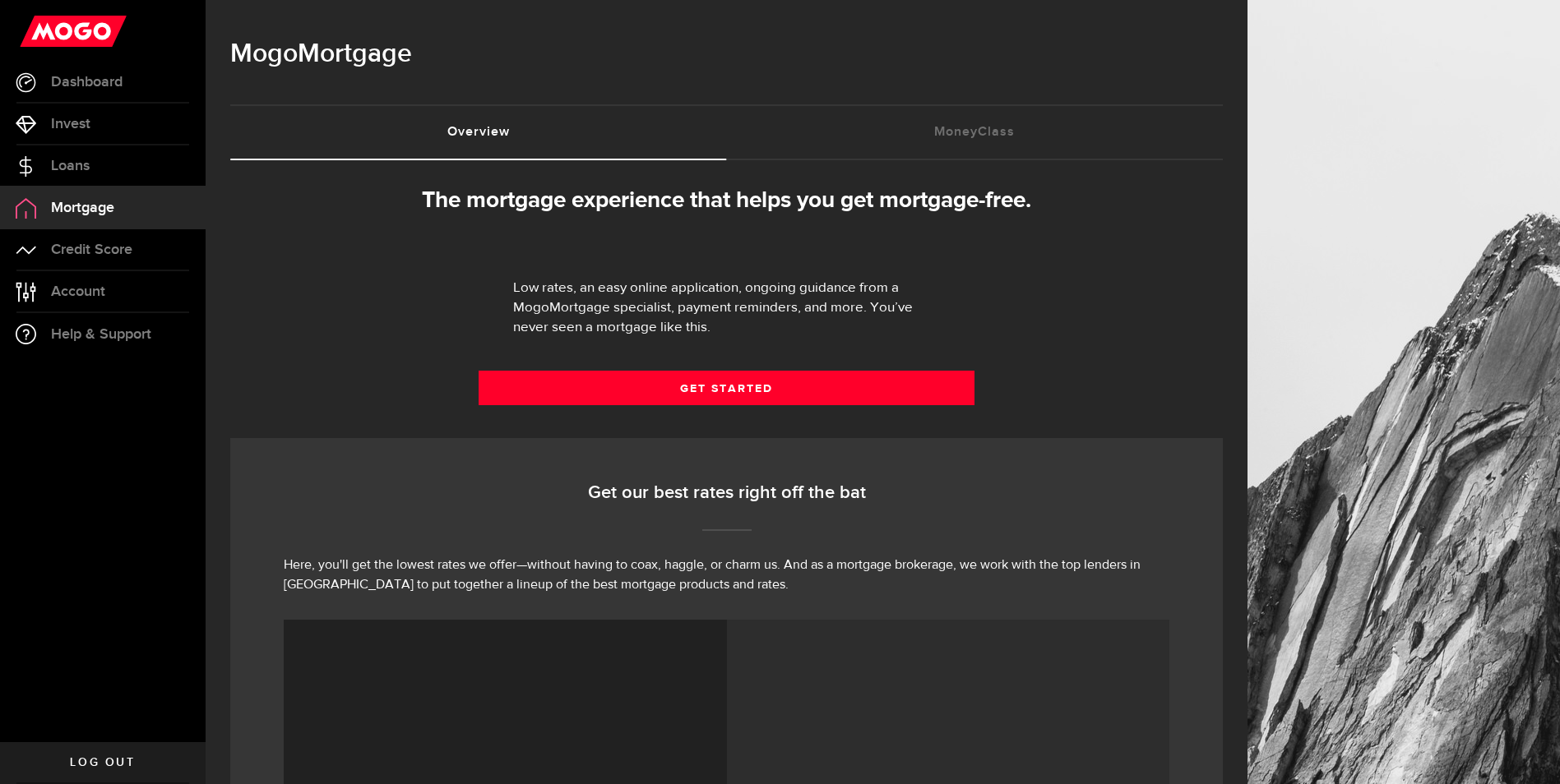
select select "3knYdhfXw4iYoq2m0WGQES"
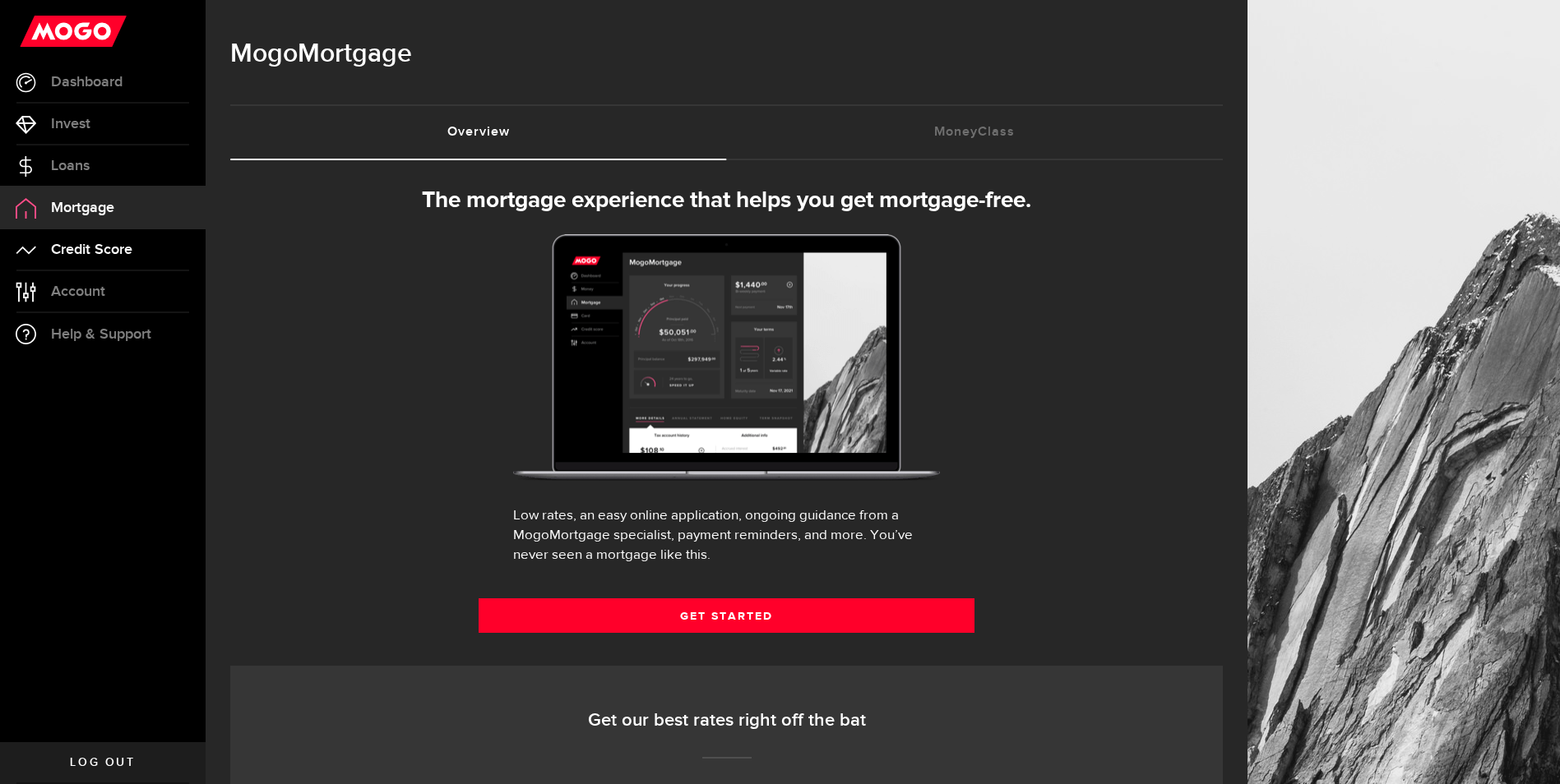
click at [100, 250] on span "Credit Score" at bounding box center [91, 250] width 82 height 15
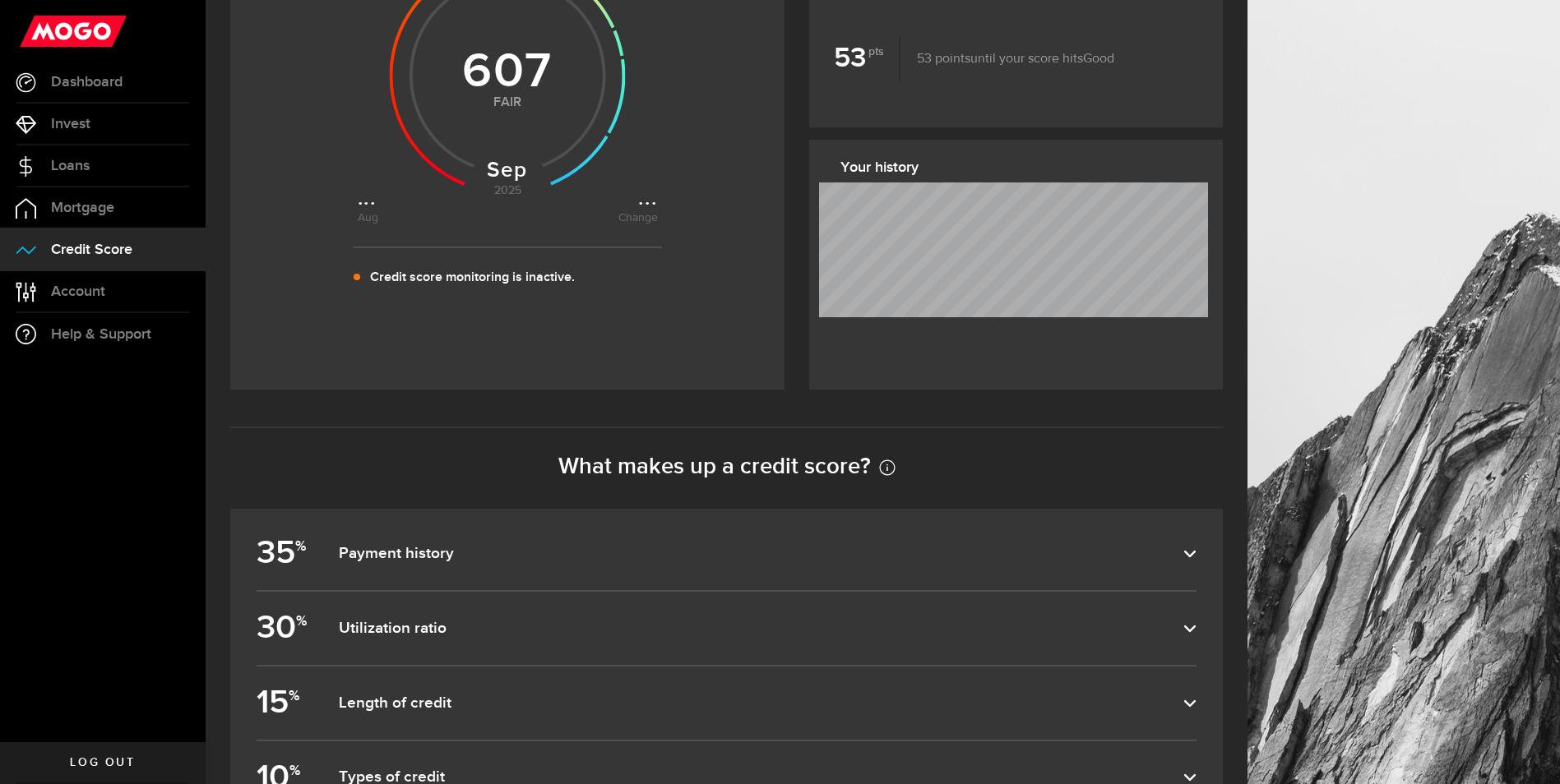
scroll to position [428, 0]
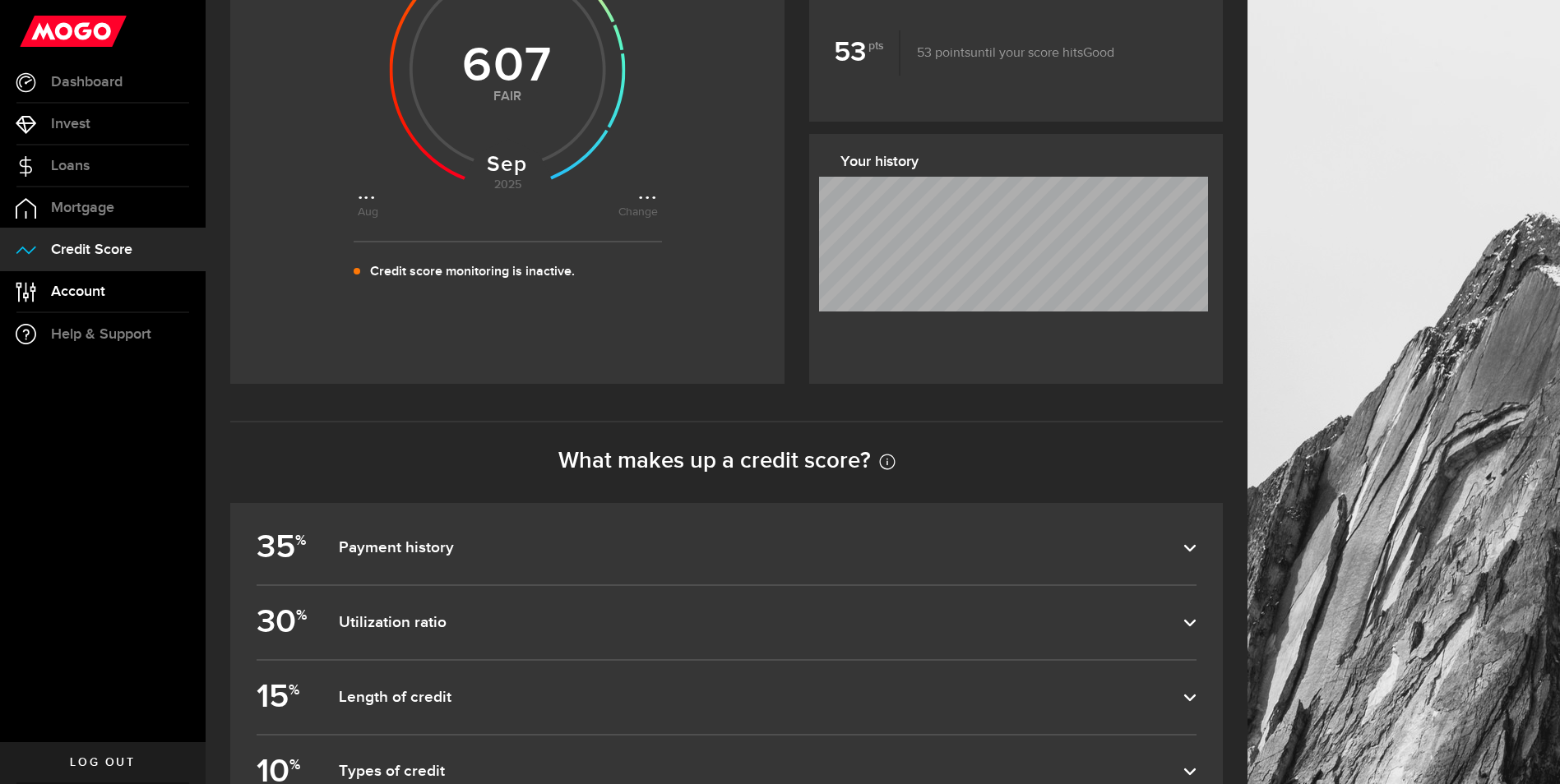
click at [52, 288] on span "Account" at bounding box center [78, 291] width 55 height 15
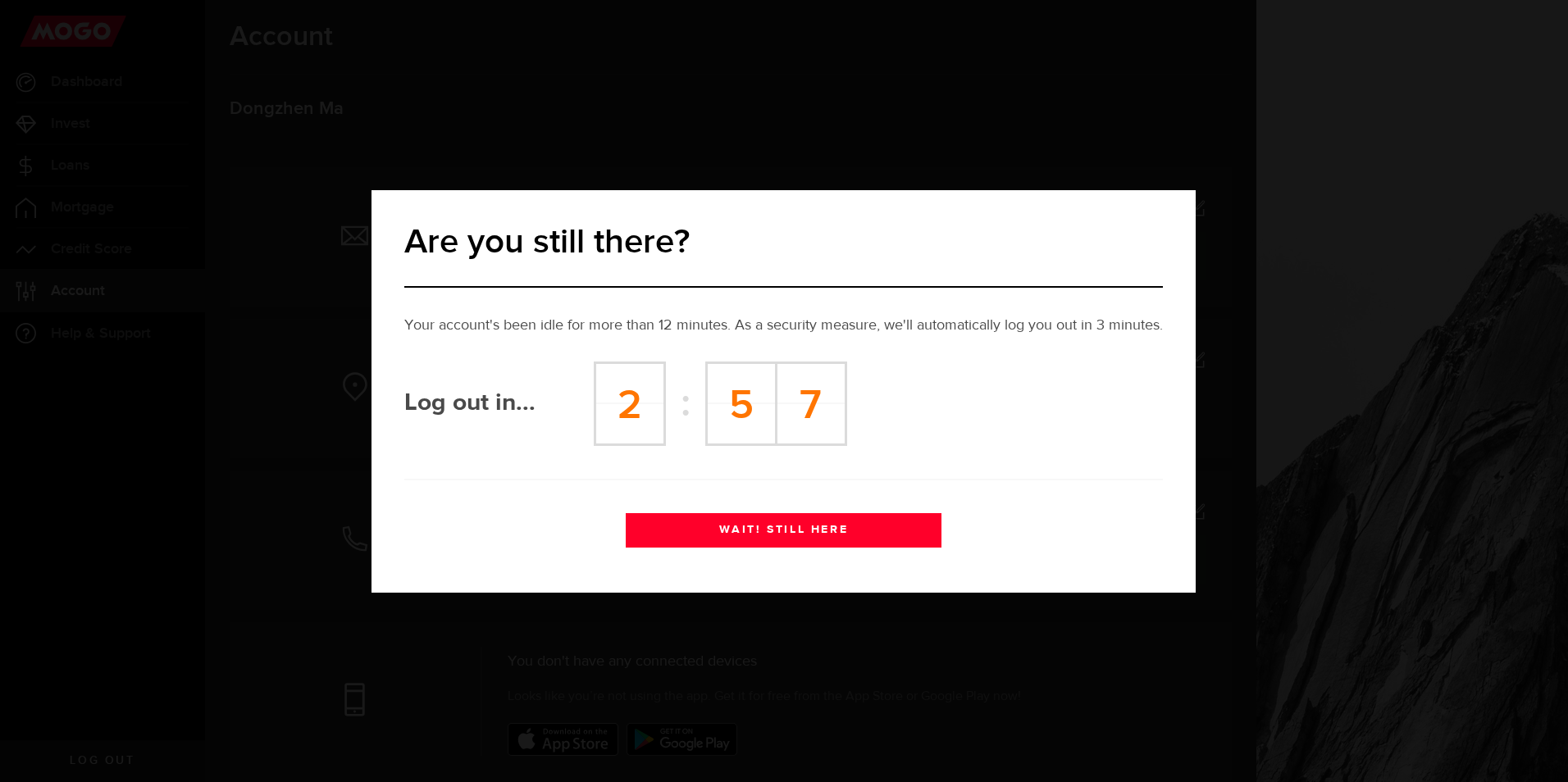
click at [812, 530] on button "WAIT! STILL HERE" at bounding box center [783, 530] width 316 height 35
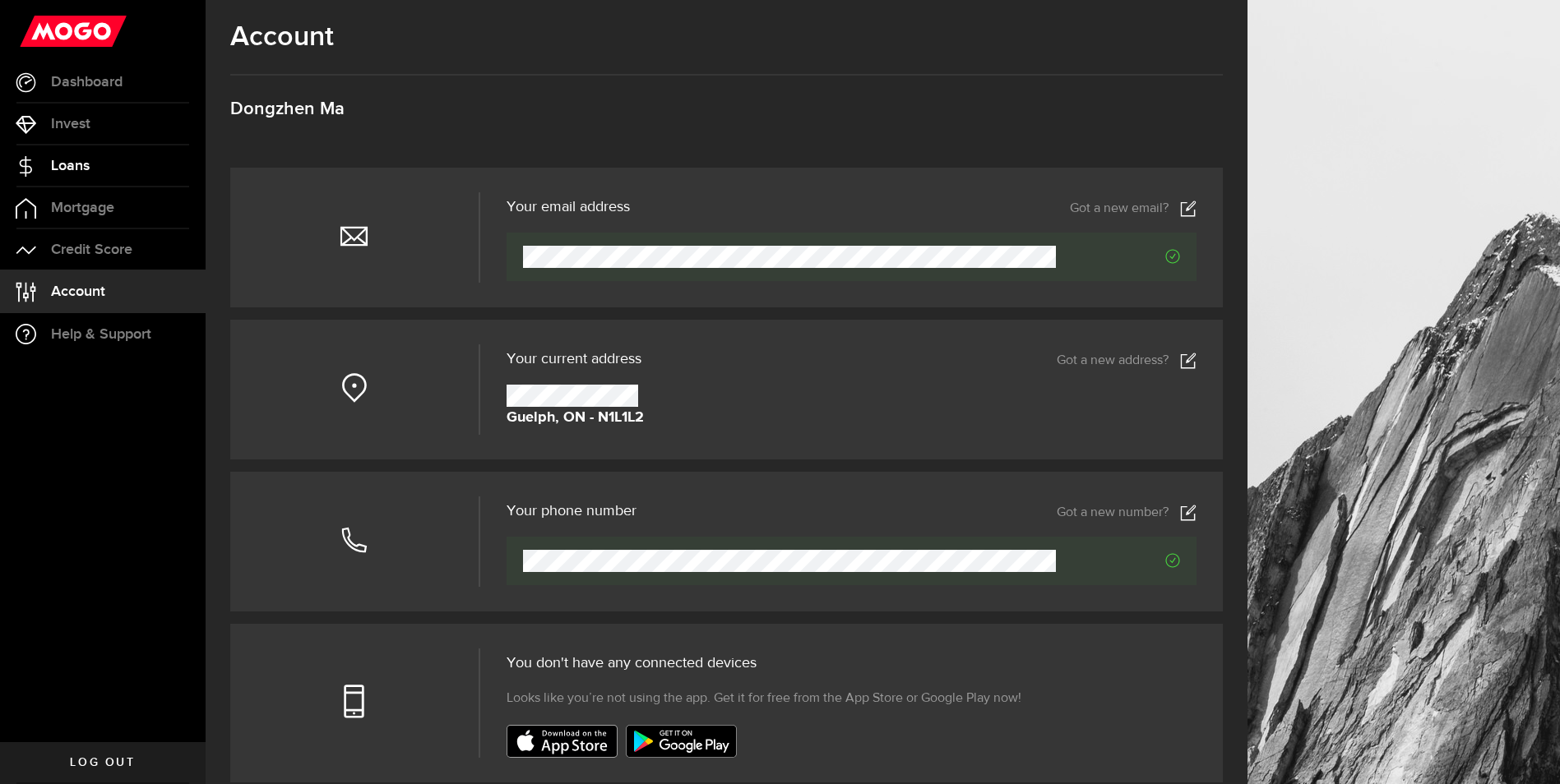
click at [82, 171] on span "Loans" at bounding box center [70, 166] width 39 height 15
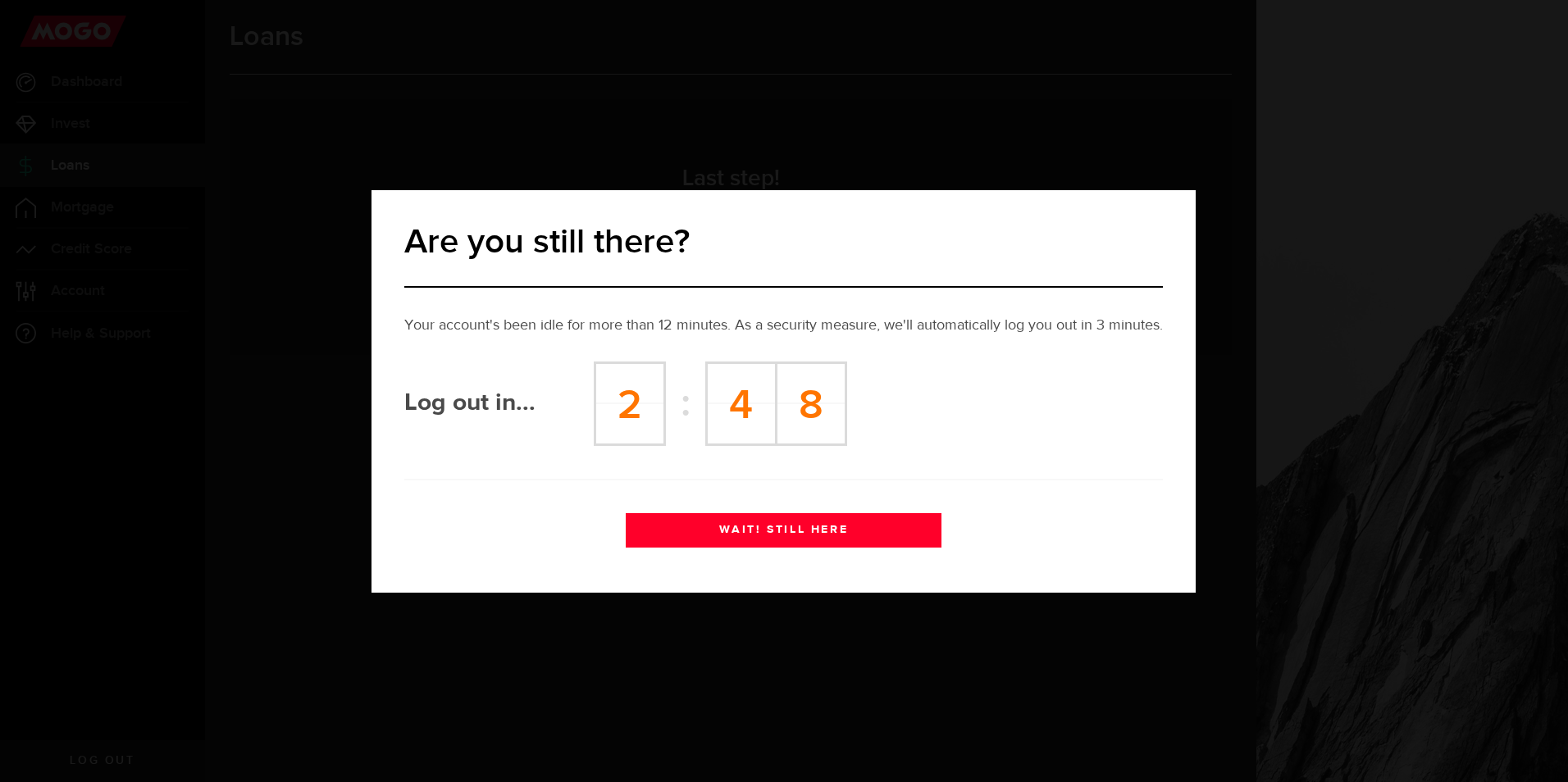
click at [862, 535] on button "WAIT! STILL HERE" at bounding box center [783, 530] width 316 height 35
